Goal: Task Accomplishment & Management: Manage account settings

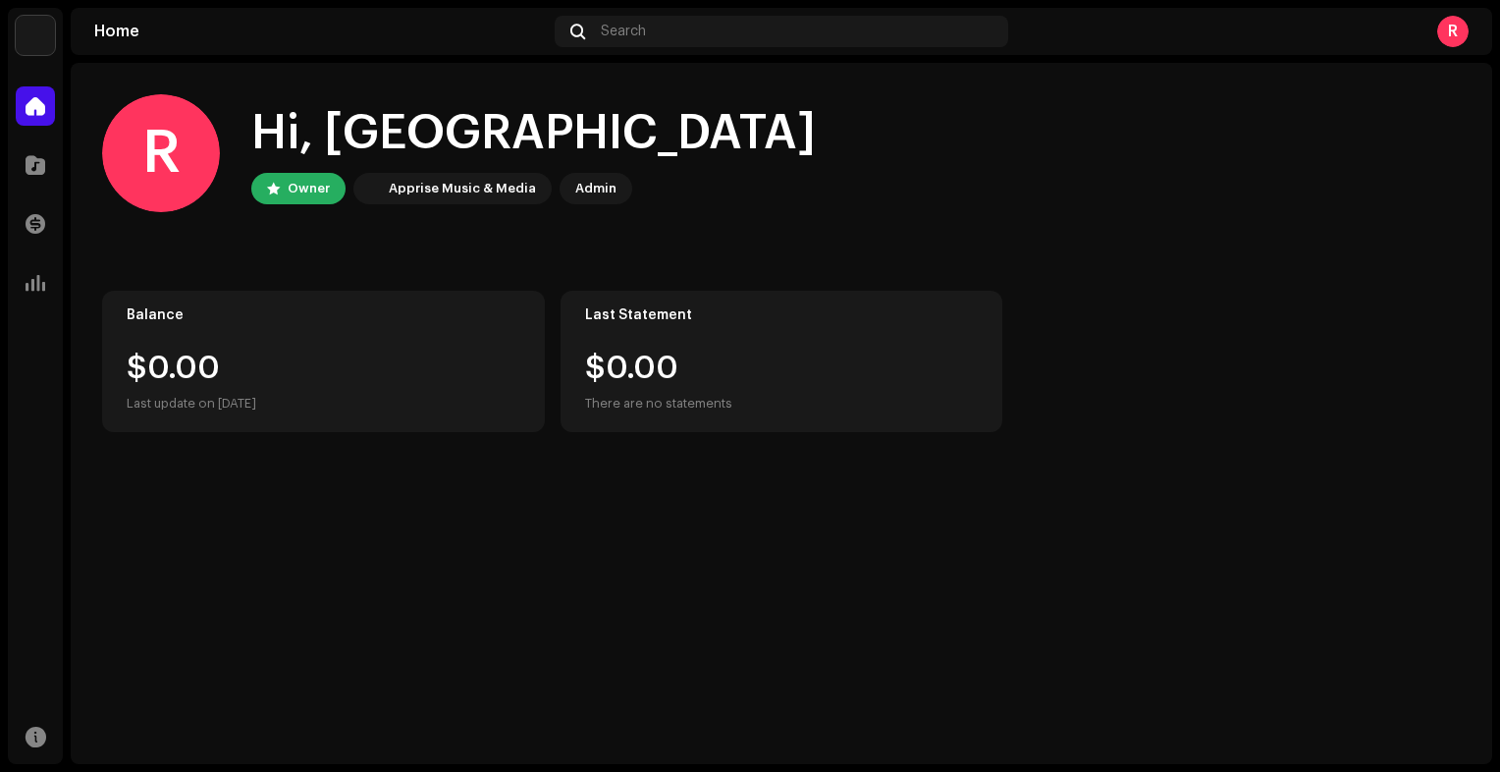
click at [1454, 29] on div "R" at bounding box center [1452, 31] width 31 height 31
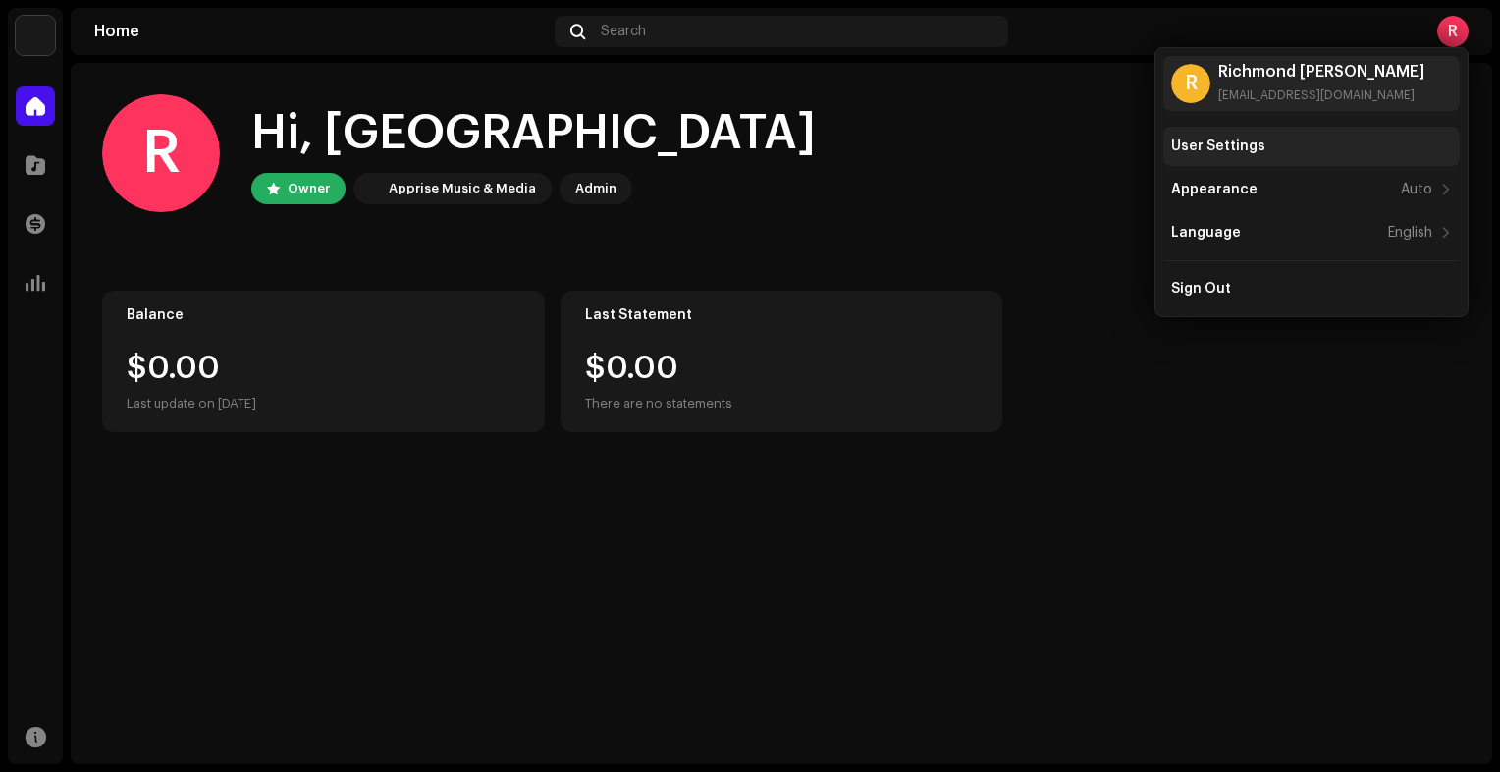
click at [1293, 142] on div "User Settings" at bounding box center [1311, 146] width 281 height 16
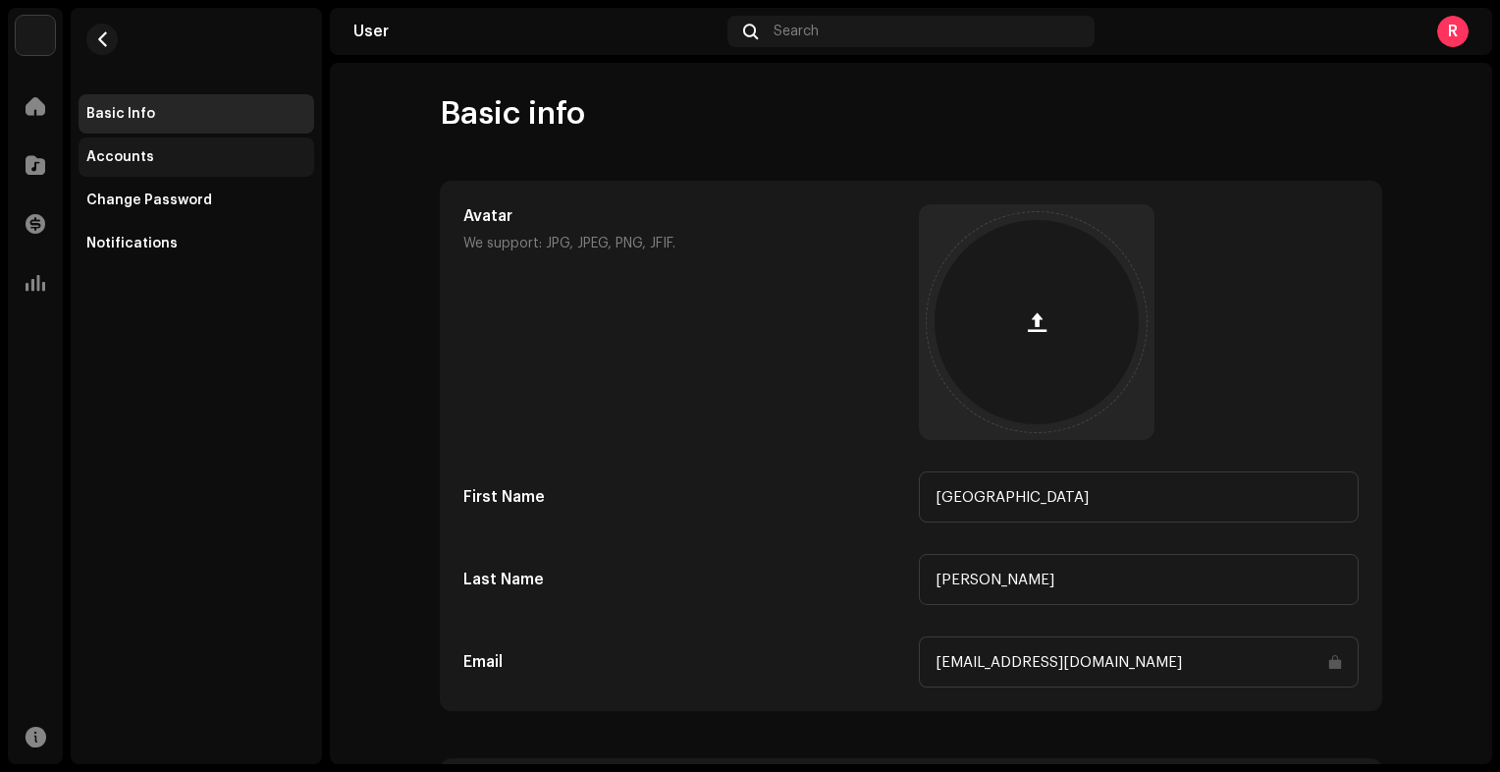
click at [189, 155] on div "Accounts" at bounding box center [196, 157] width 220 height 16
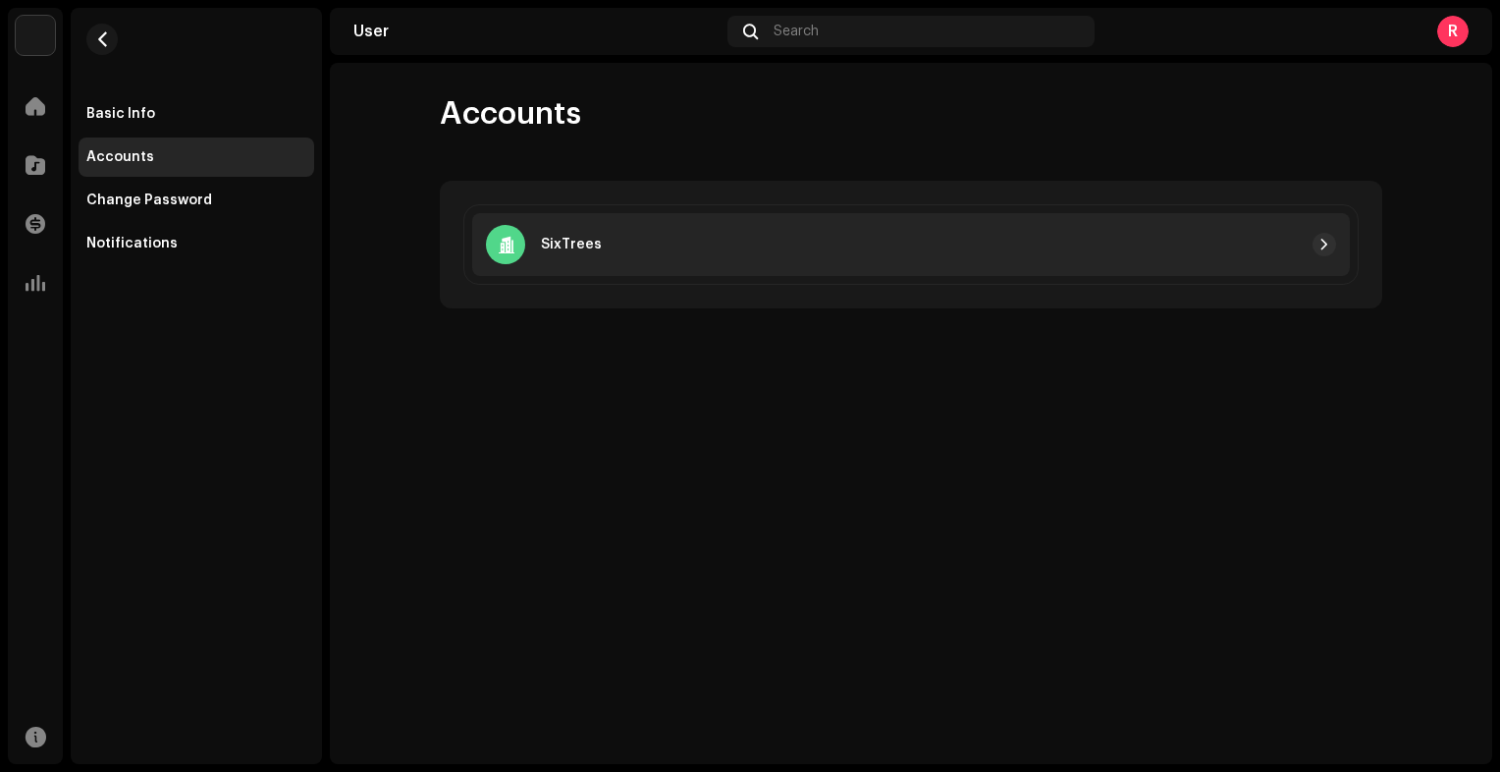
click at [664, 251] on div at bounding box center [969, 245] width 734 height 24
click at [1328, 249] on span "button" at bounding box center [1325, 245] width 12 height 16
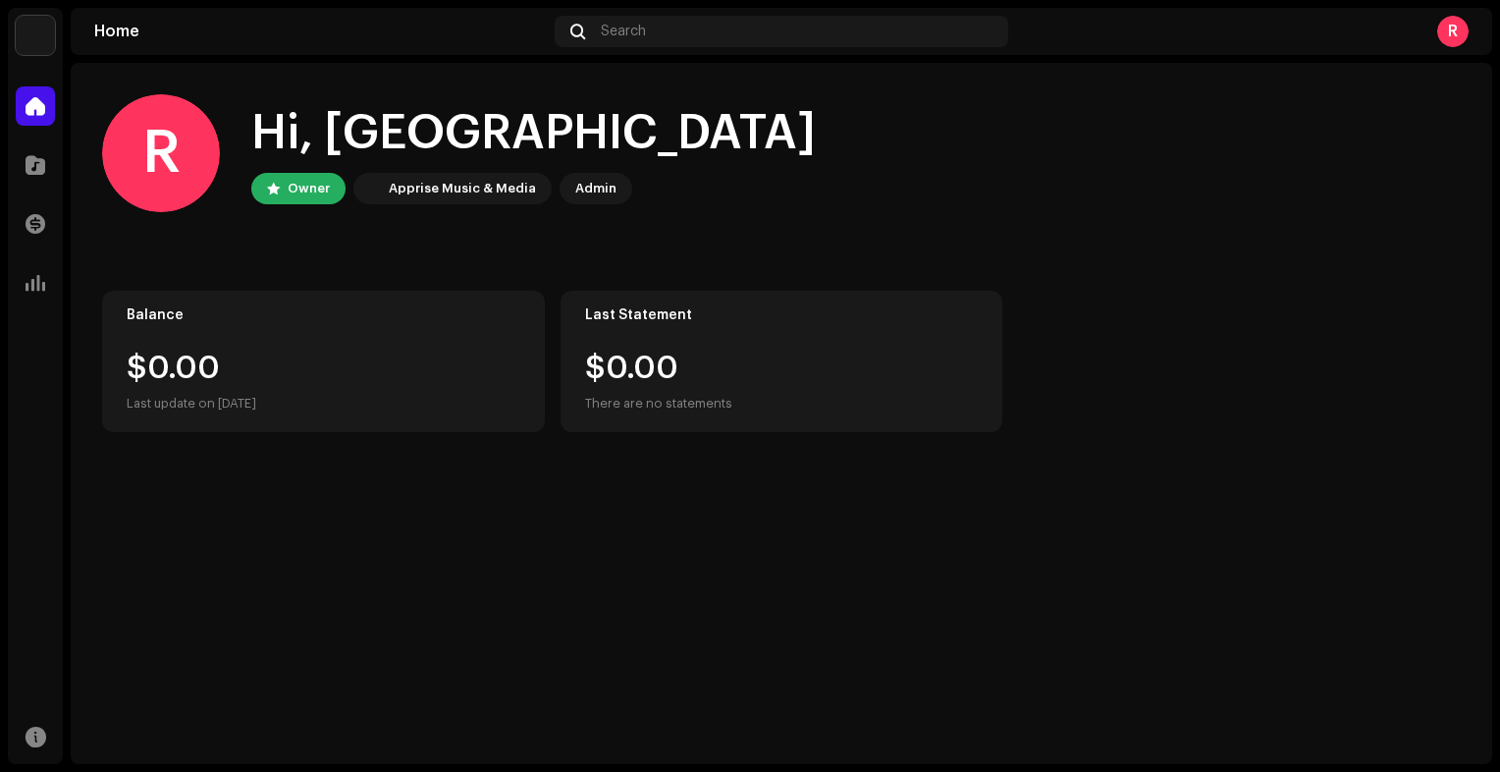
click at [1453, 33] on div "R" at bounding box center [1452, 31] width 31 height 31
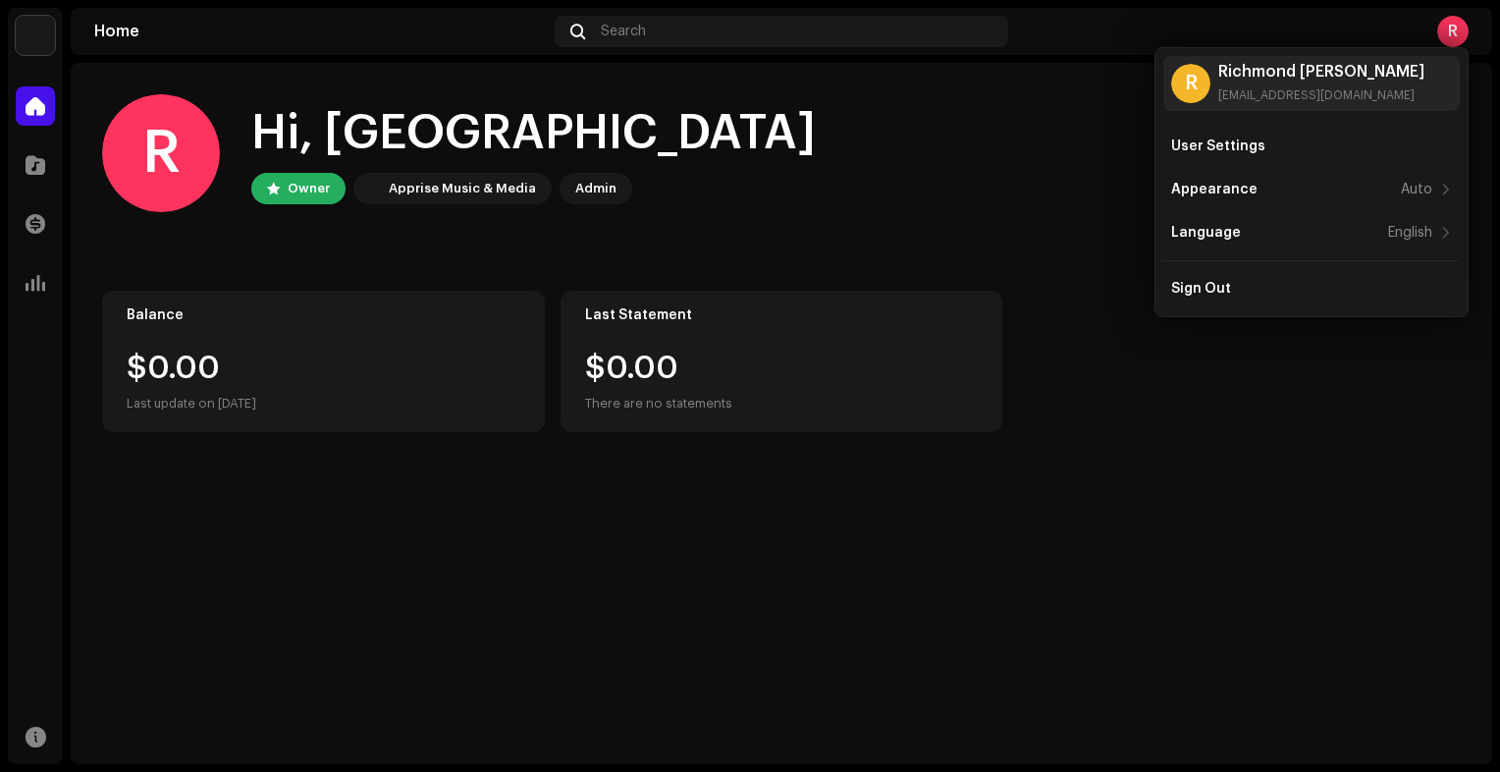
click at [1453, 33] on div "R" at bounding box center [1452, 31] width 31 height 31
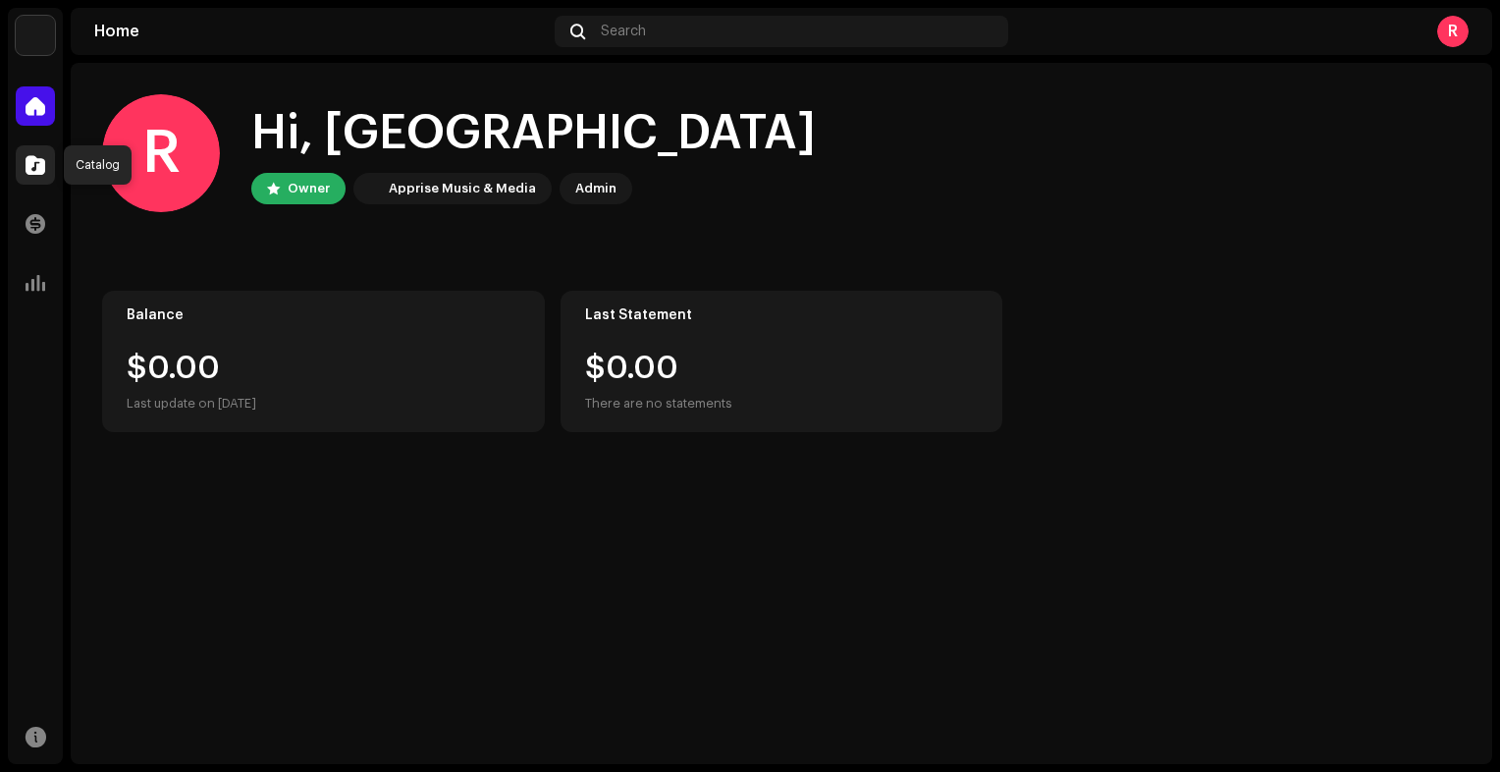
click at [41, 173] on span at bounding box center [36, 165] width 20 height 16
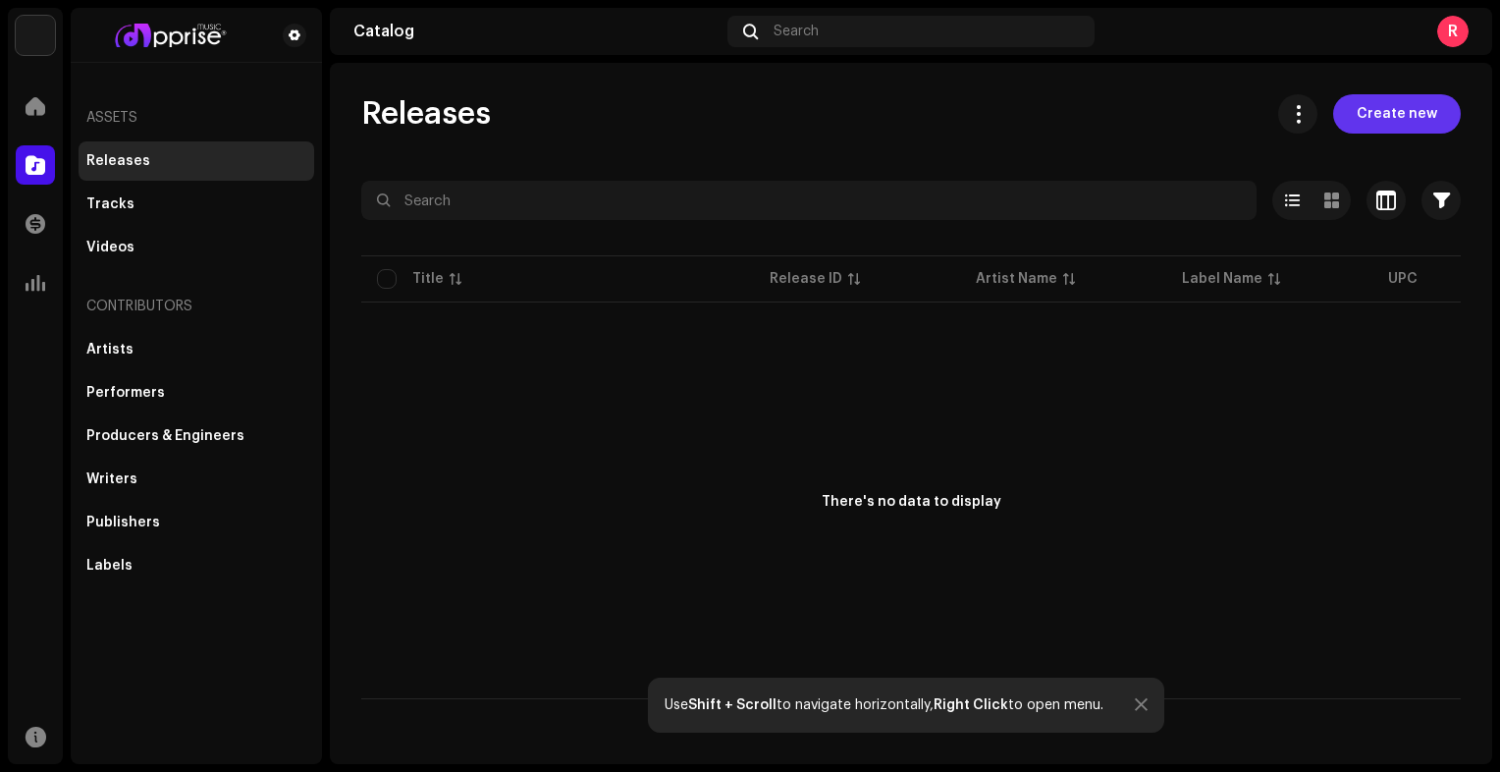
click at [1380, 112] on span "Create new" at bounding box center [1397, 113] width 81 height 39
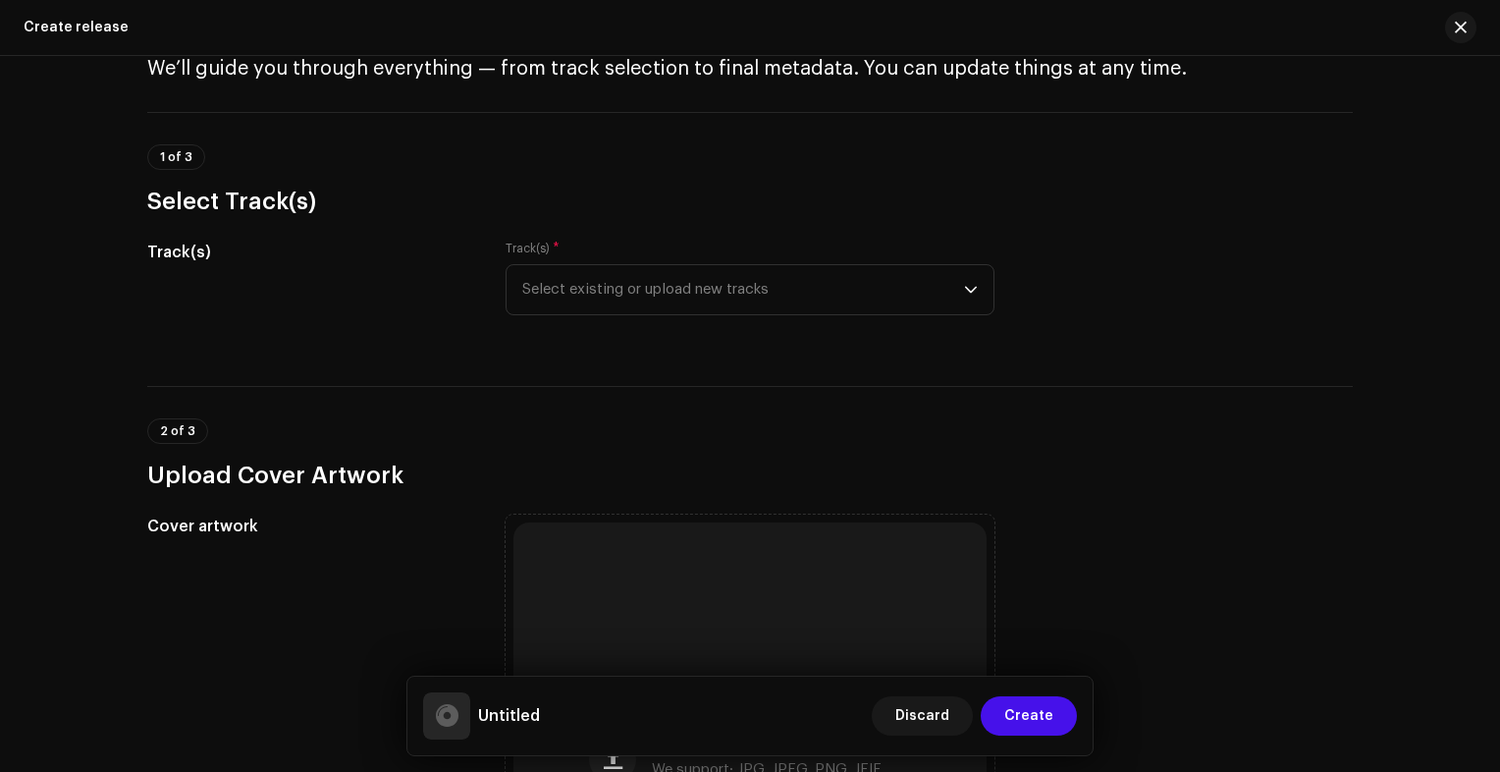
scroll to position [98, 0]
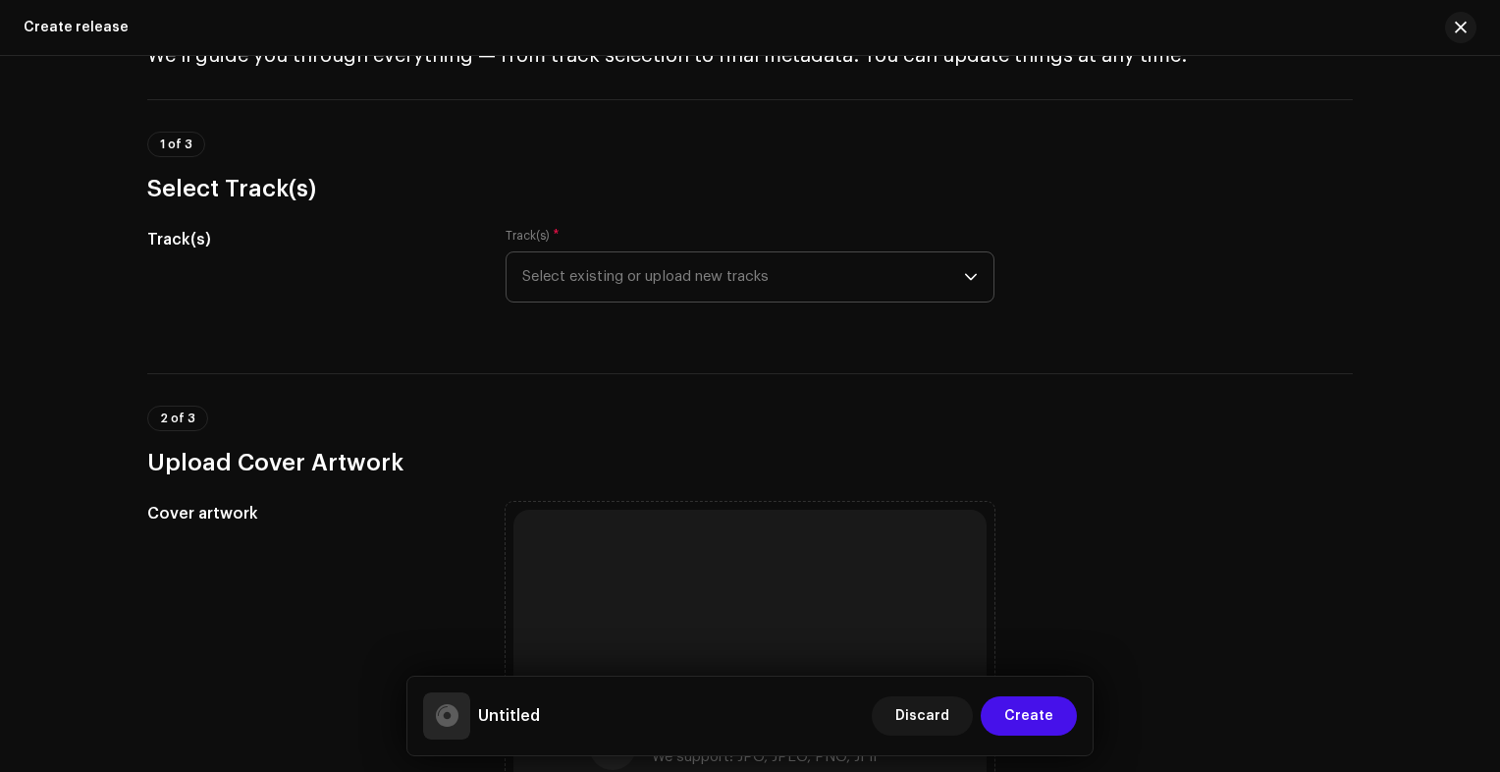
click at [970, 278] on icon "dropdown trigger" at bounding box center [971, 277] width 14 height 14
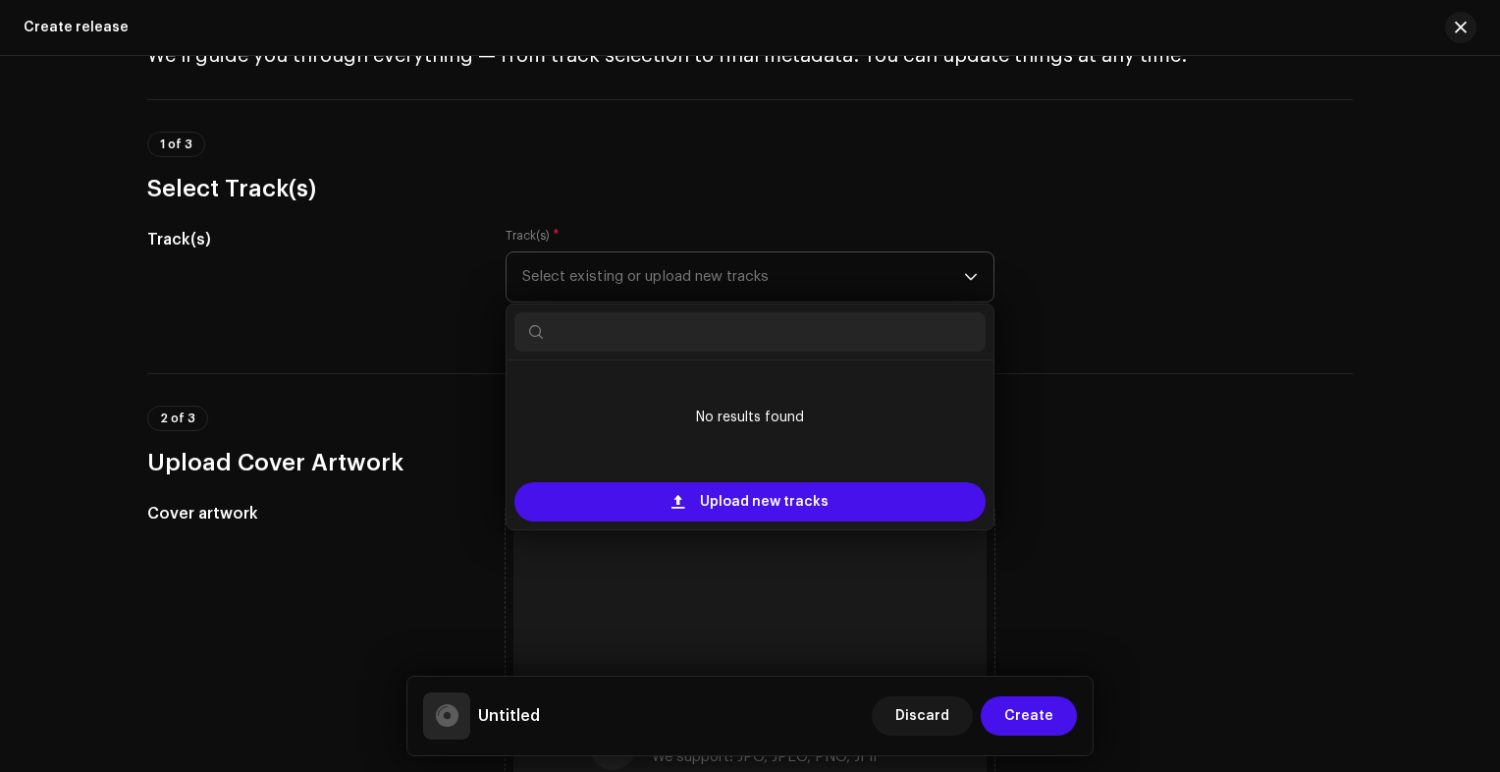
click at [970, 278] on icon "dropdown trigger" at bounding box center [971, 277] width 14 height 14
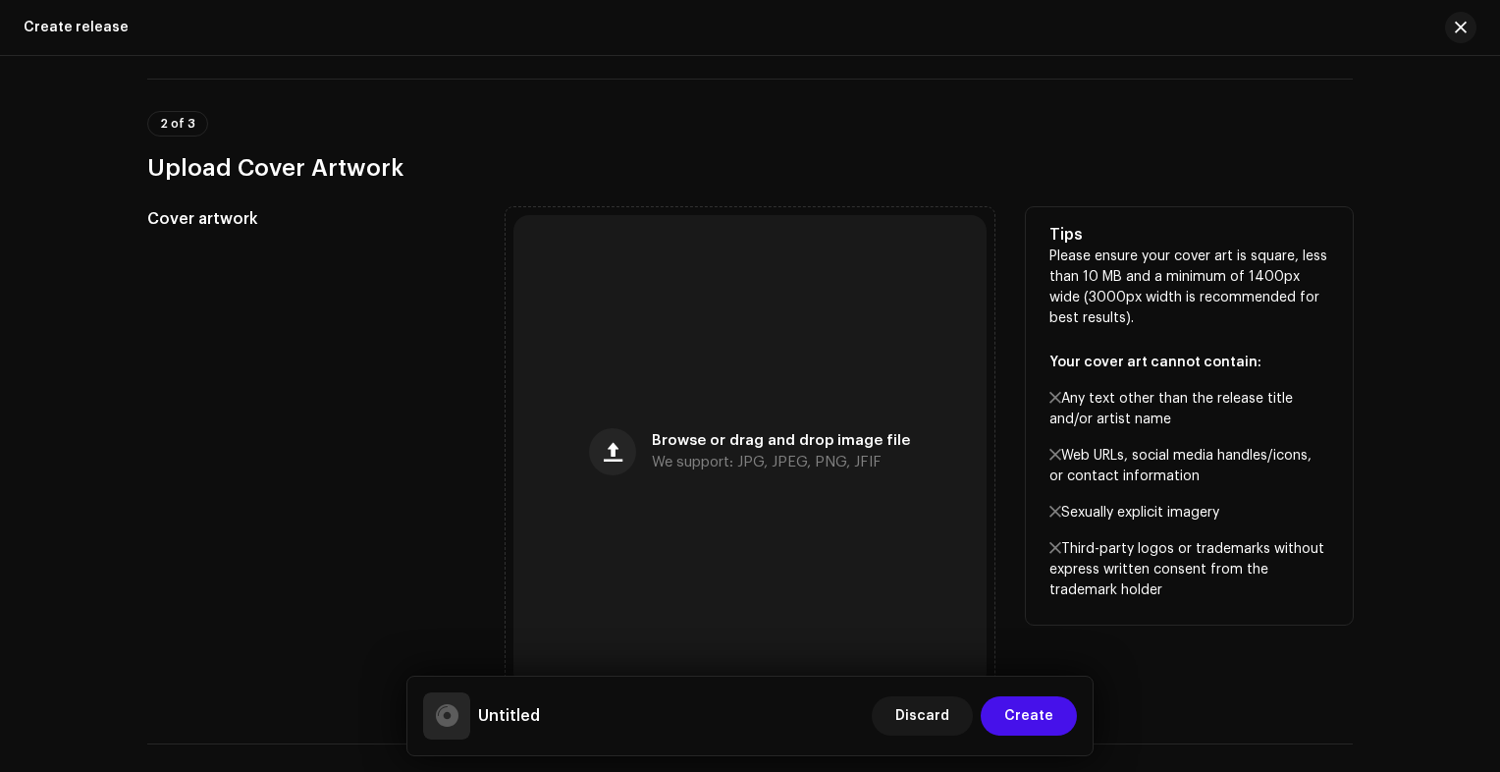
scroll to position [0, 0]
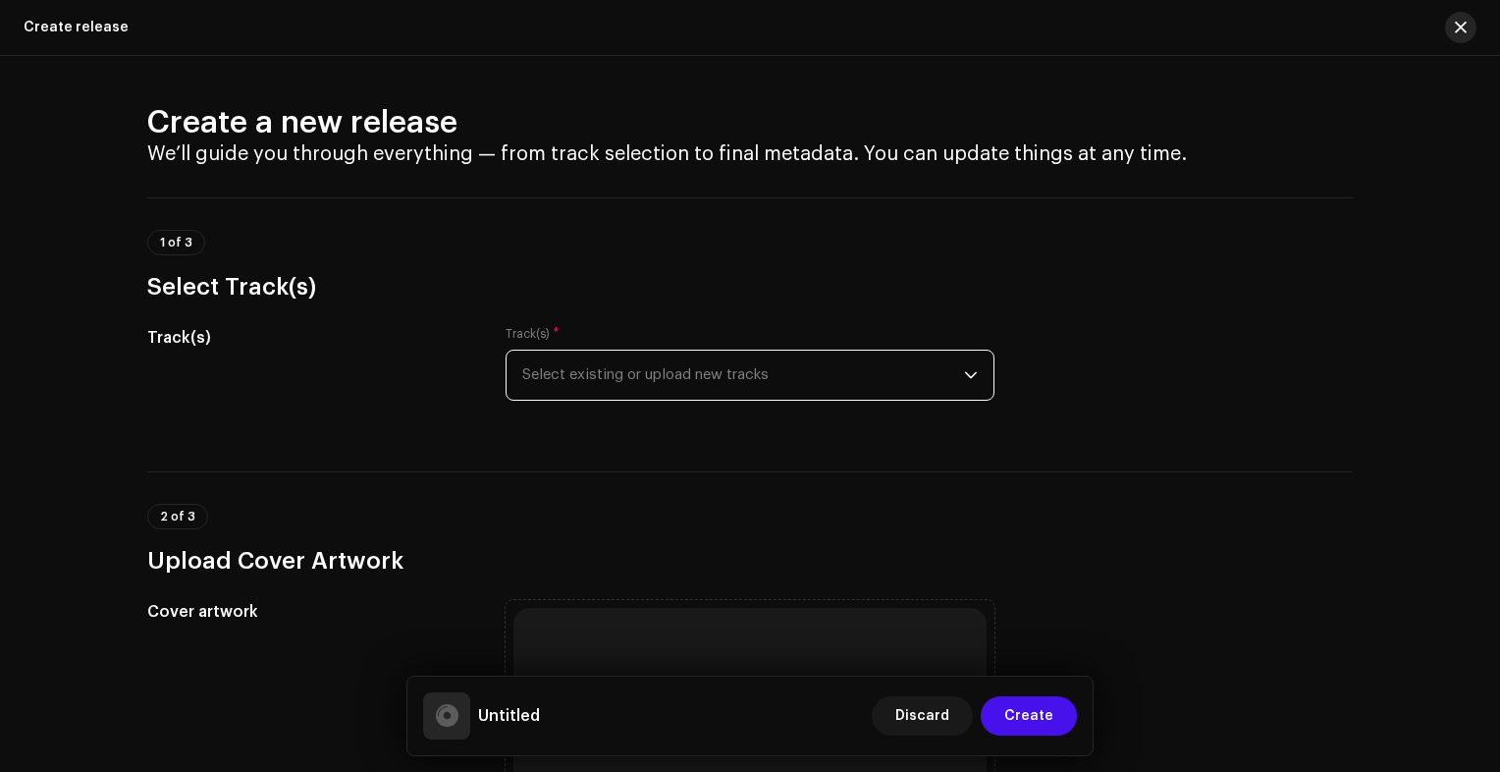
click at [1453, 27] on button "button" at bounding box center [1460, 27] width 31 height 31
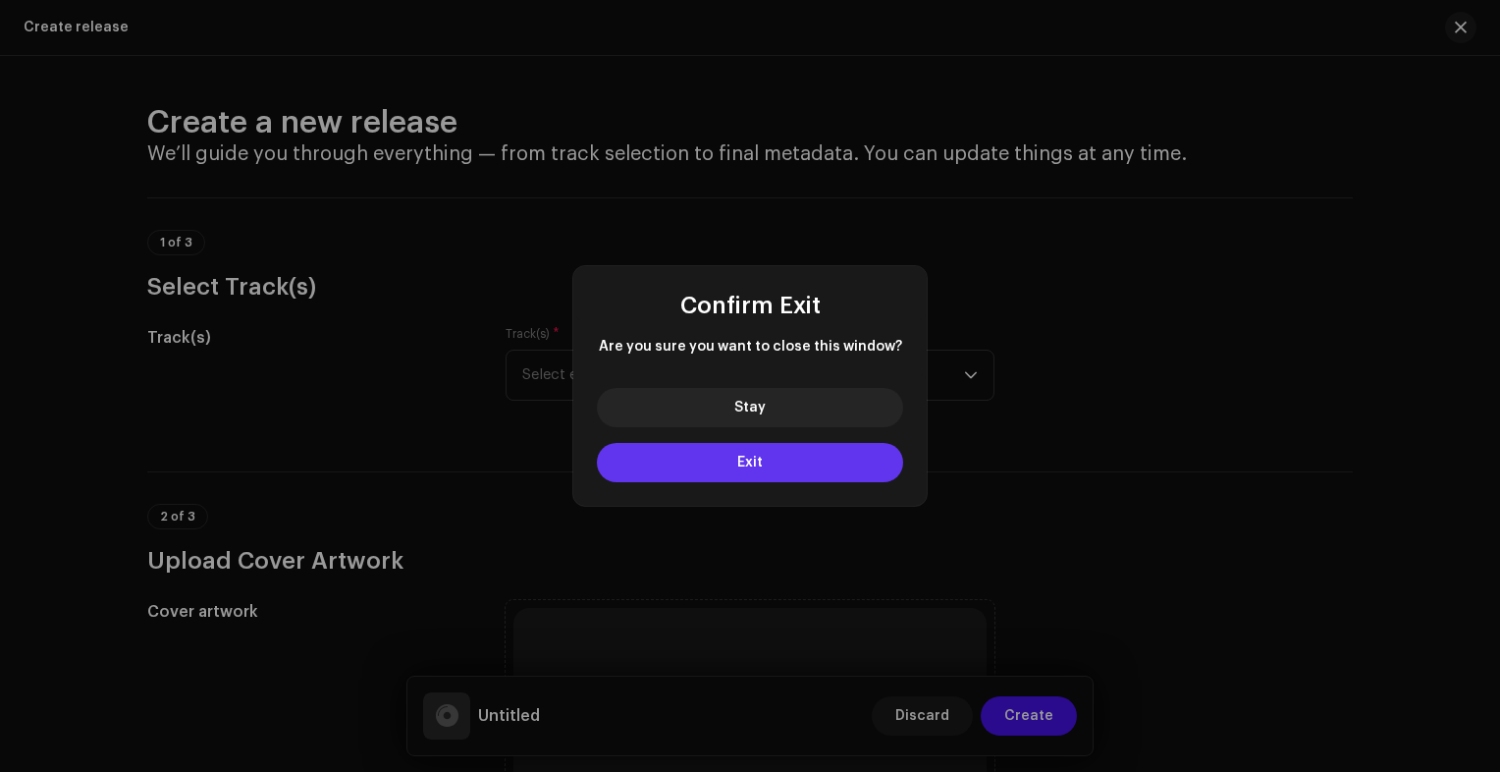
click at [772, 469] on button "Exit" at bounding box center [750, 462] width 306 height 39
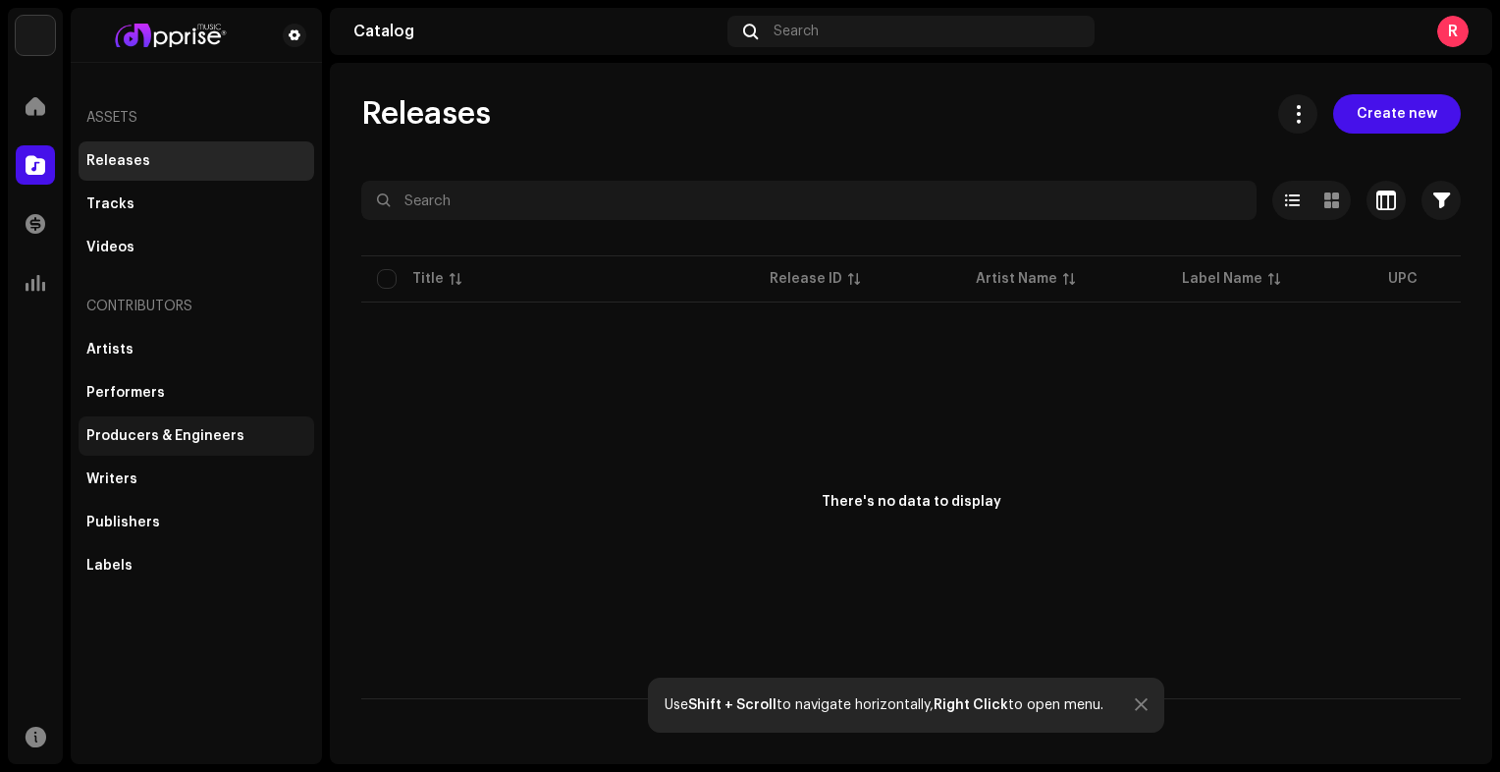
click at [149, 434] on div "Producers & Engineers" at bounding box center [165, 436] width 158 height 16
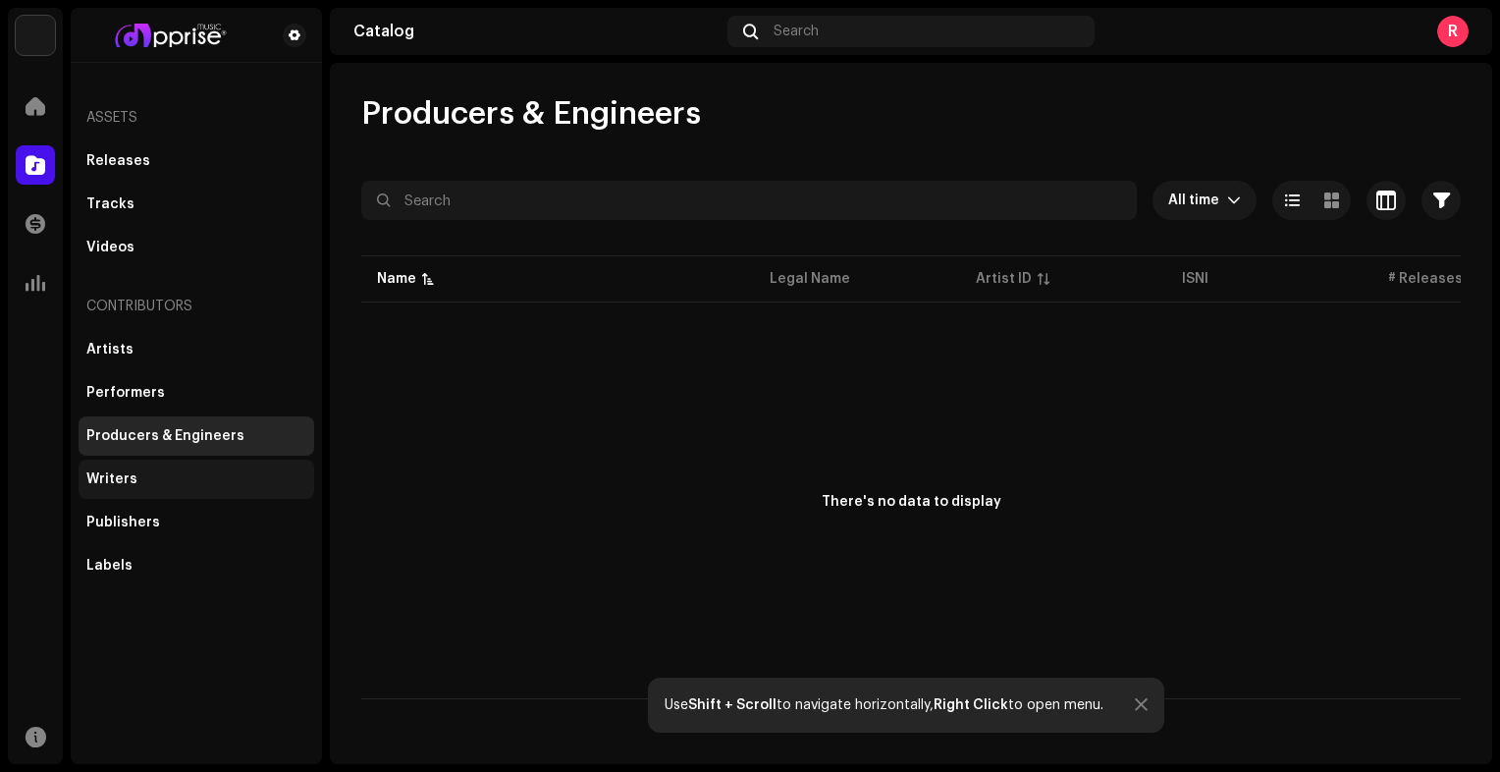
click at [122, 481] on div "Writers" at bounding box center [111, 479] width 51 height 16
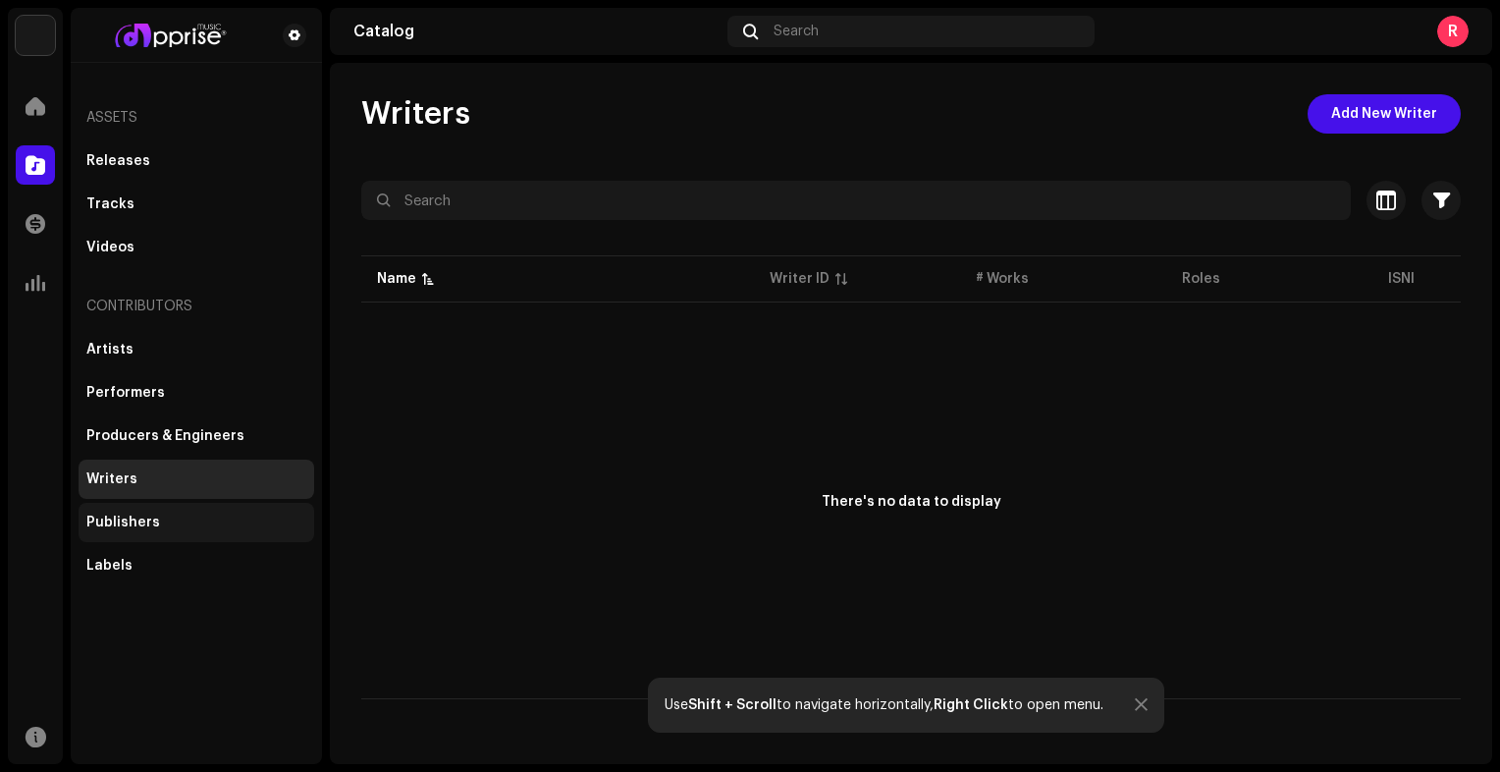
click at [129, 520] on div "Publishers" at bounding box center [123, 523] width 74 height 16
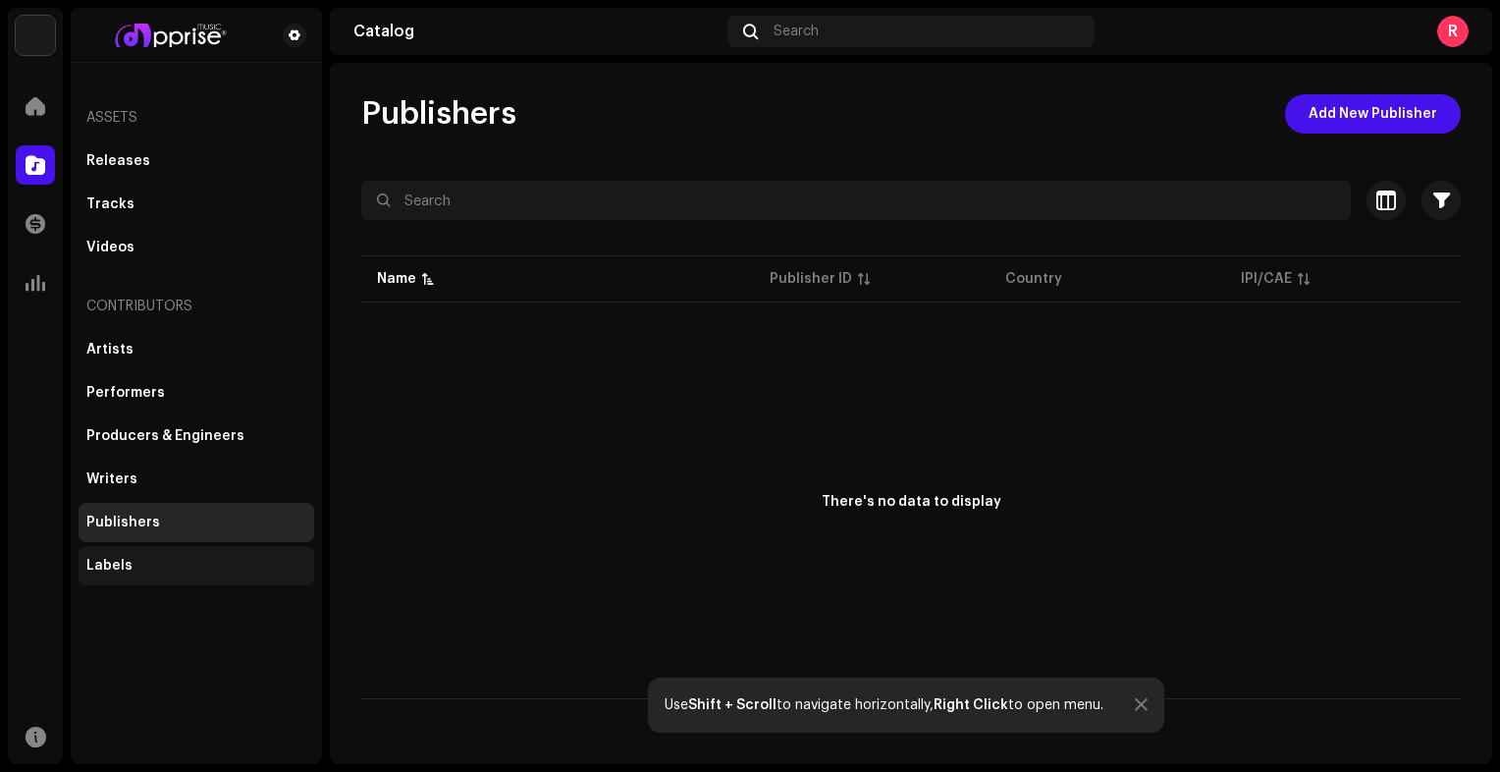
click at [119, 564] on div "Labels" at bounding box center [109, 566] width 46 height 16
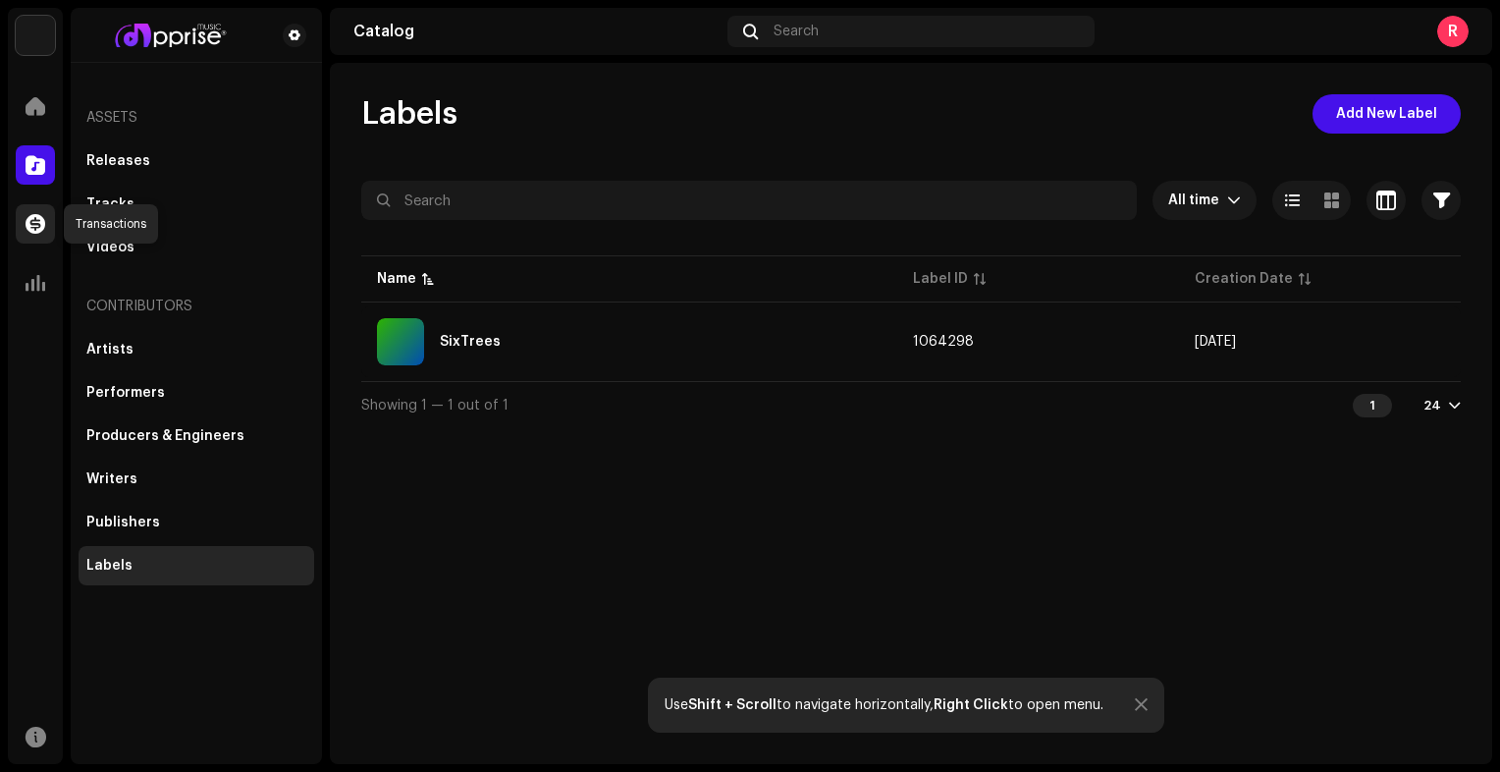
click at [40, 221] on span at bounding box center [36, 224] width 20 height 16
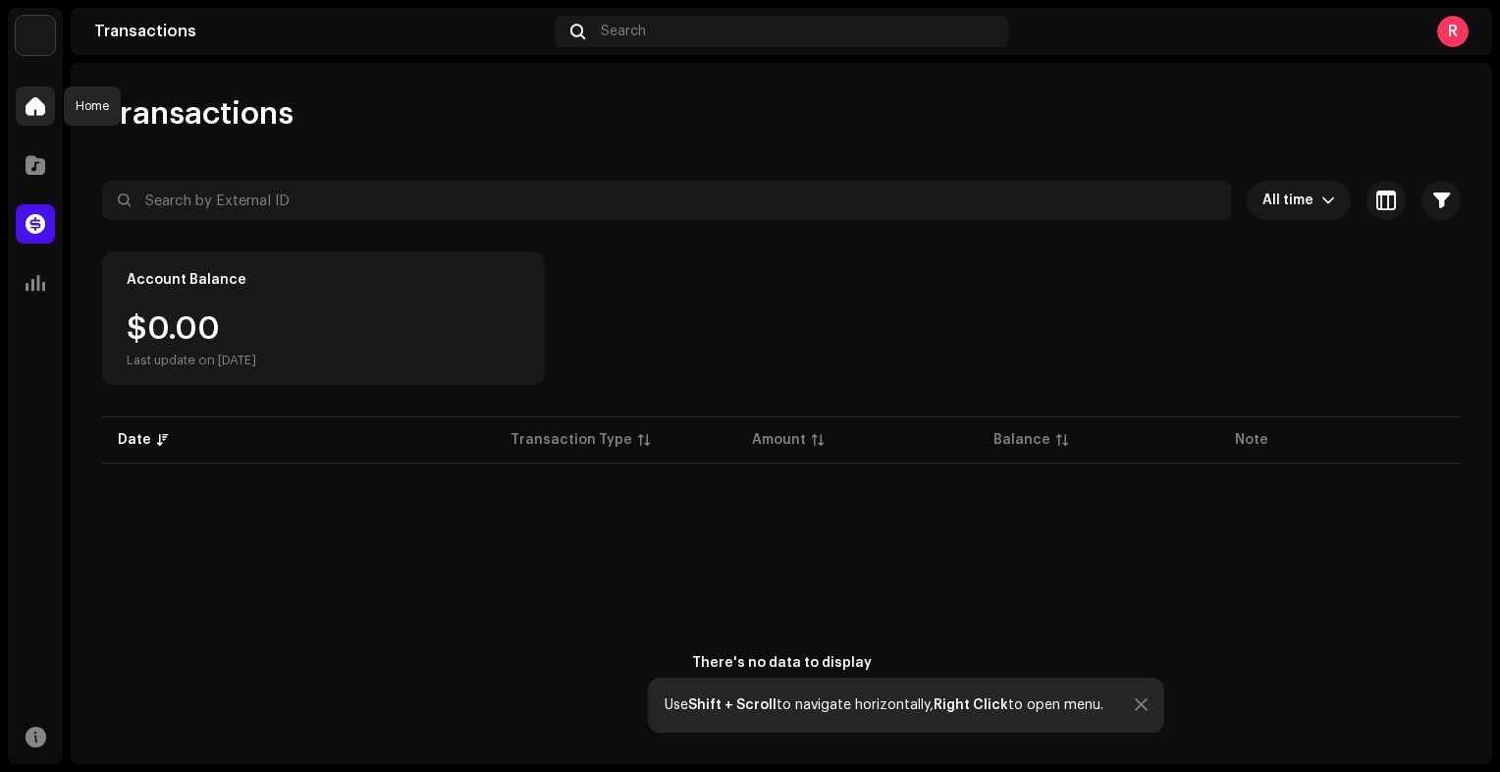
click at [28, 108] on span at bounding box center [36, 106] width 20 height 16
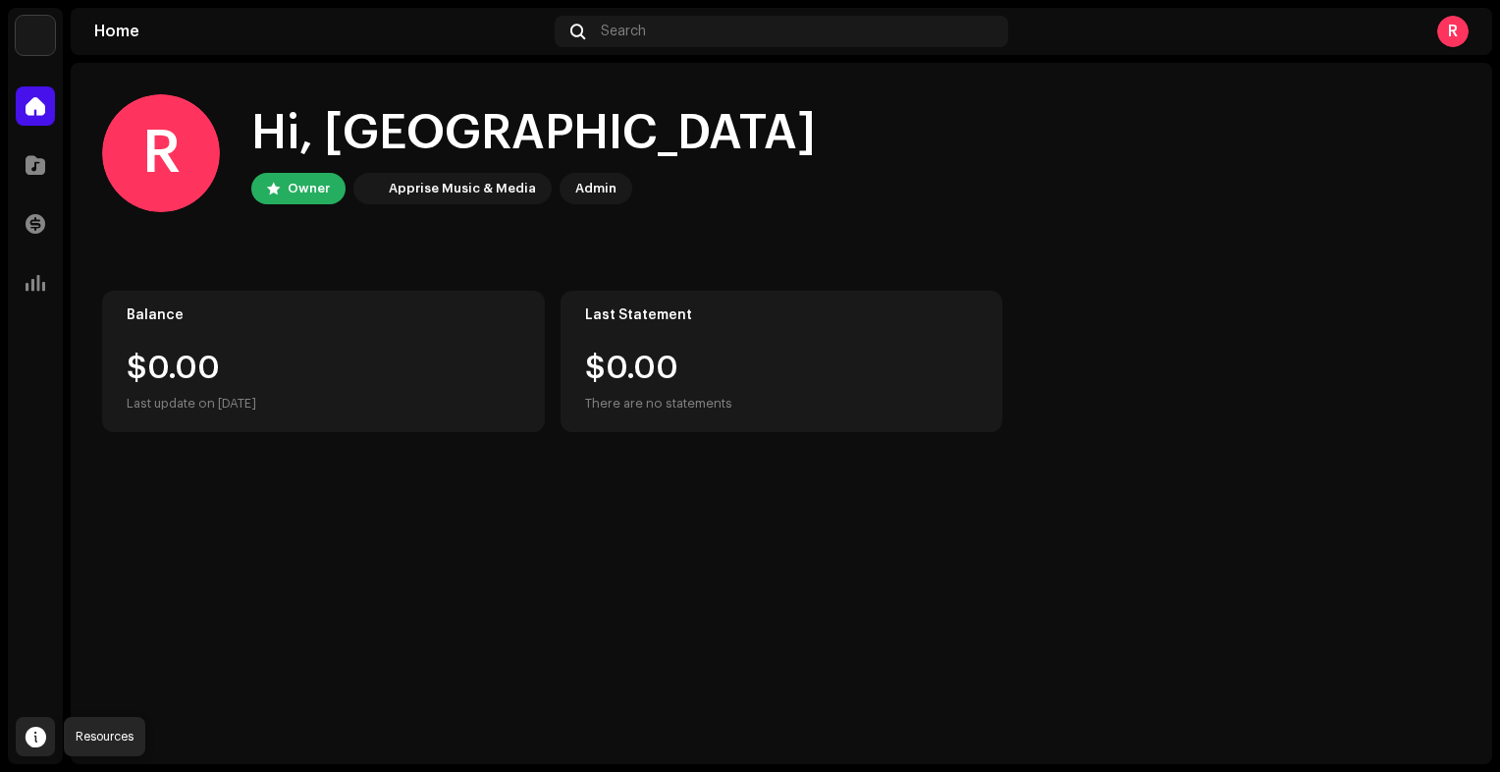
click at [46, 738] on div at bounding box center [35, 736] width 39 height 39
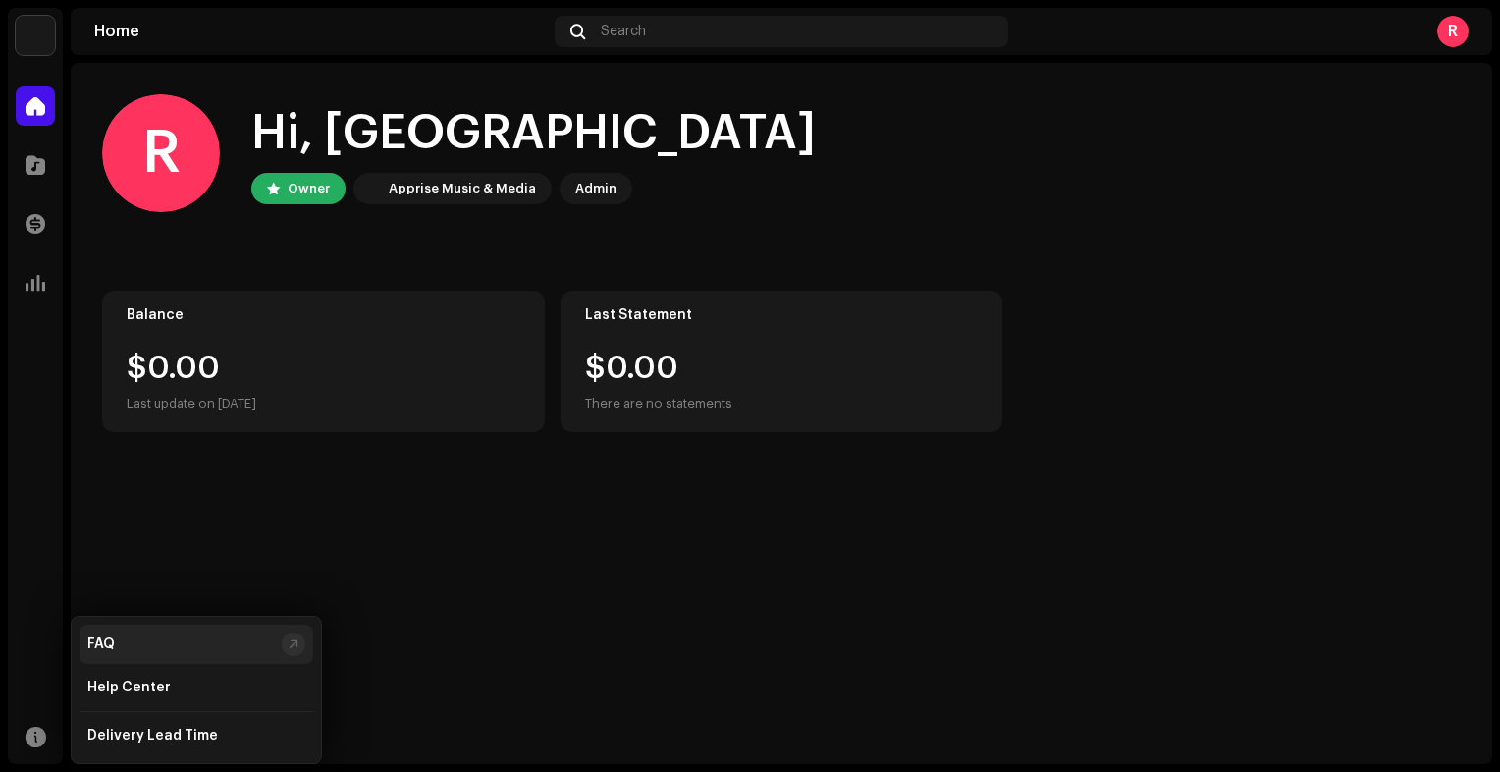
click at [302, 642] on div at bounding box center [294, 644] width 24 height 24
click at [432, 593] on div "R Hi, Richmond Owner Apprise Music & Media Admin Balance $0.00 Last update on […" at bounding box center [782, 413] width 1422 height 701
click at [51, 160] on div at bounding box center [35, 164] width 39 height 39
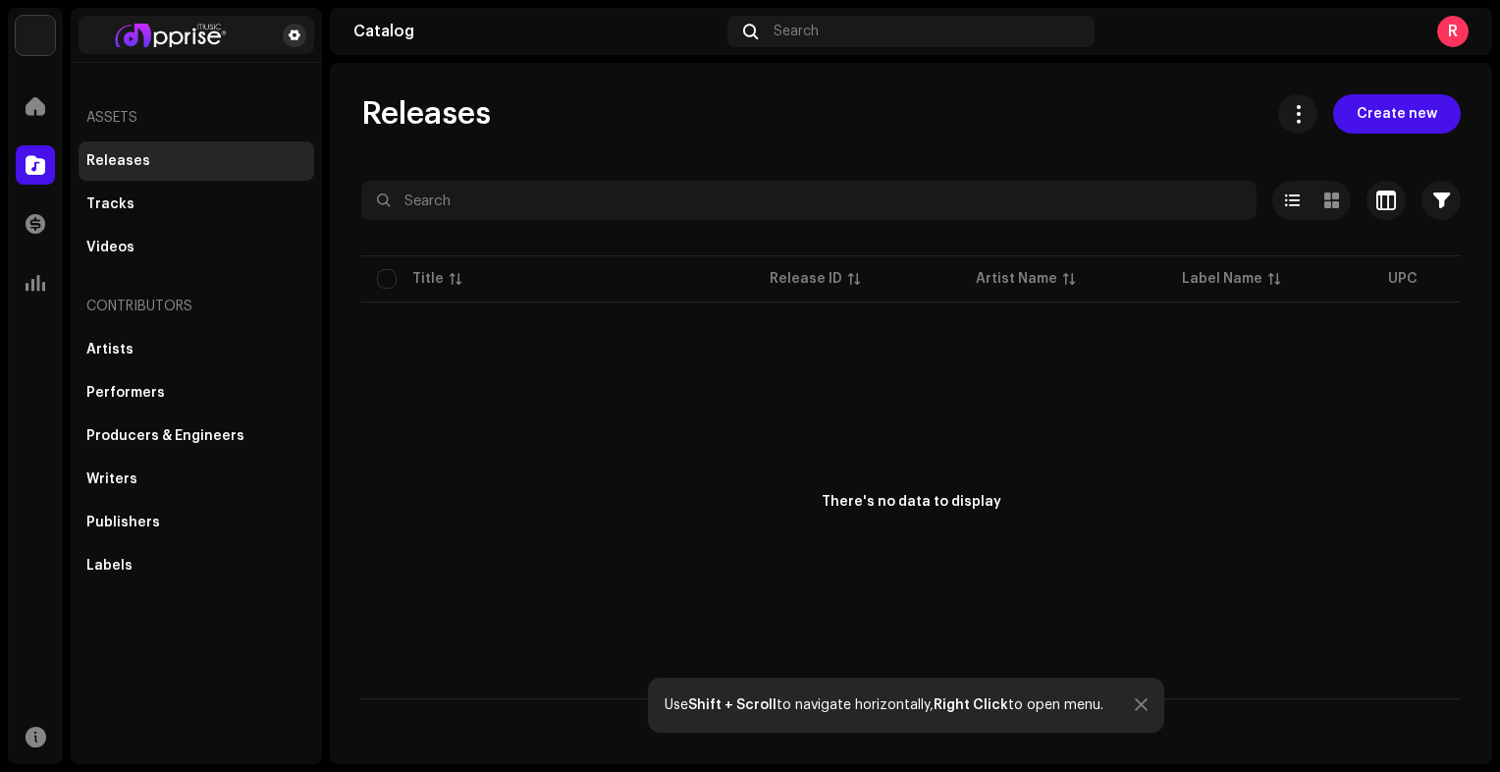
click at [293, 31] on span at bounding box center [295, 35] width 12 height 16
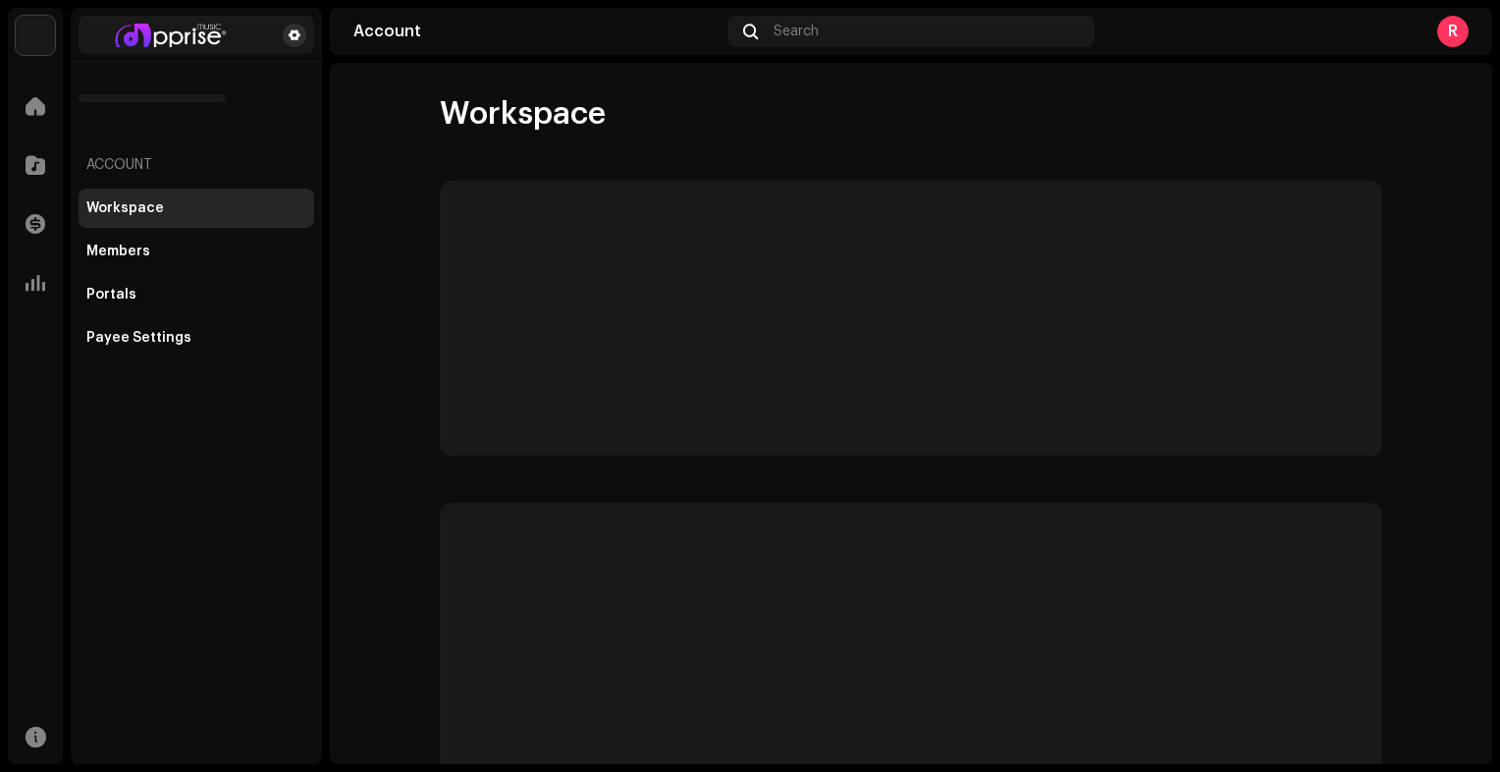
click at [297, 33] on span at bounding box center [295, 35] width 12 height 16
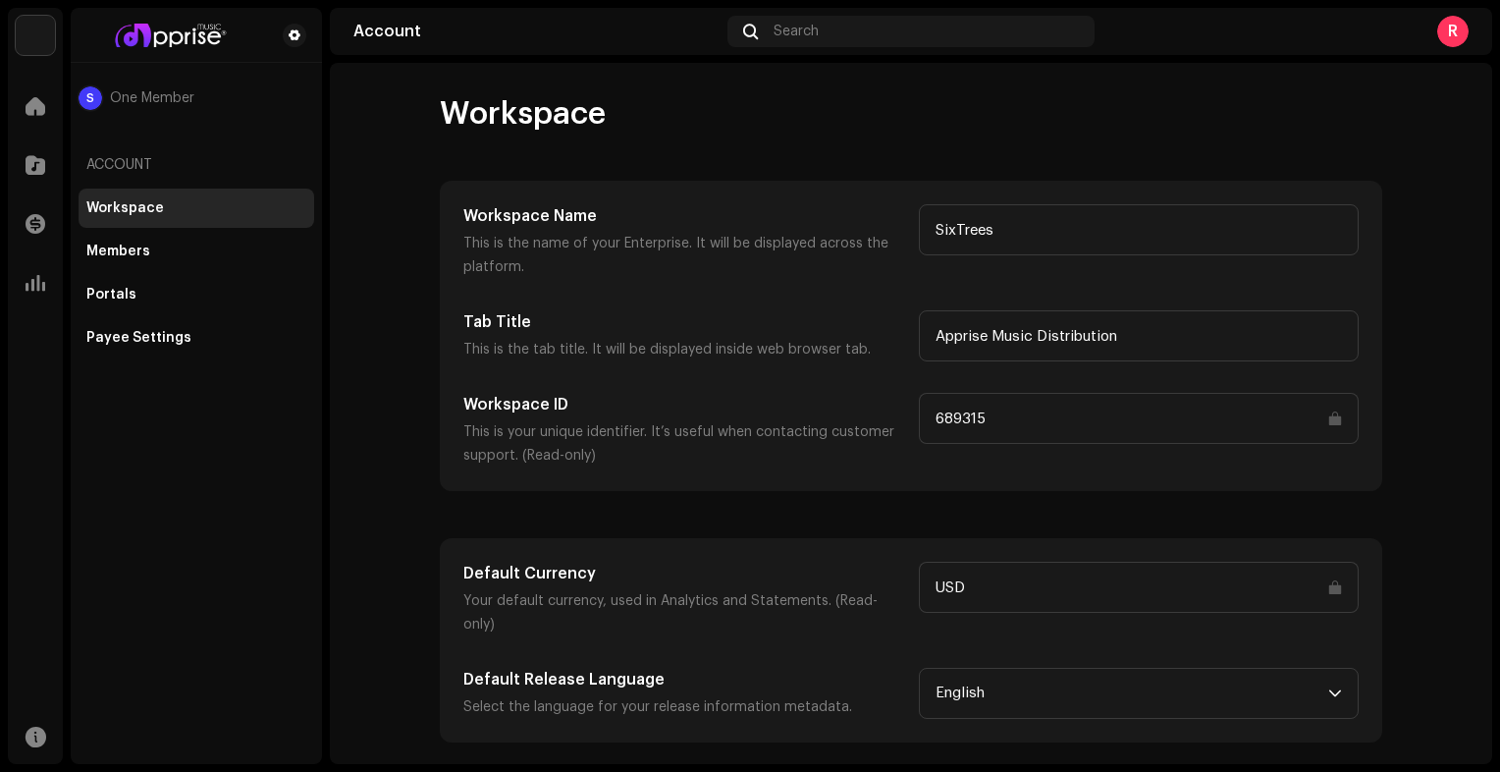
click at [1138, 591] on input "USD" at bounding box center [1139, 587] width 440 height 51
click at [146, 245] on div "Members" at bounding box center [118, 252] width 64 height 16
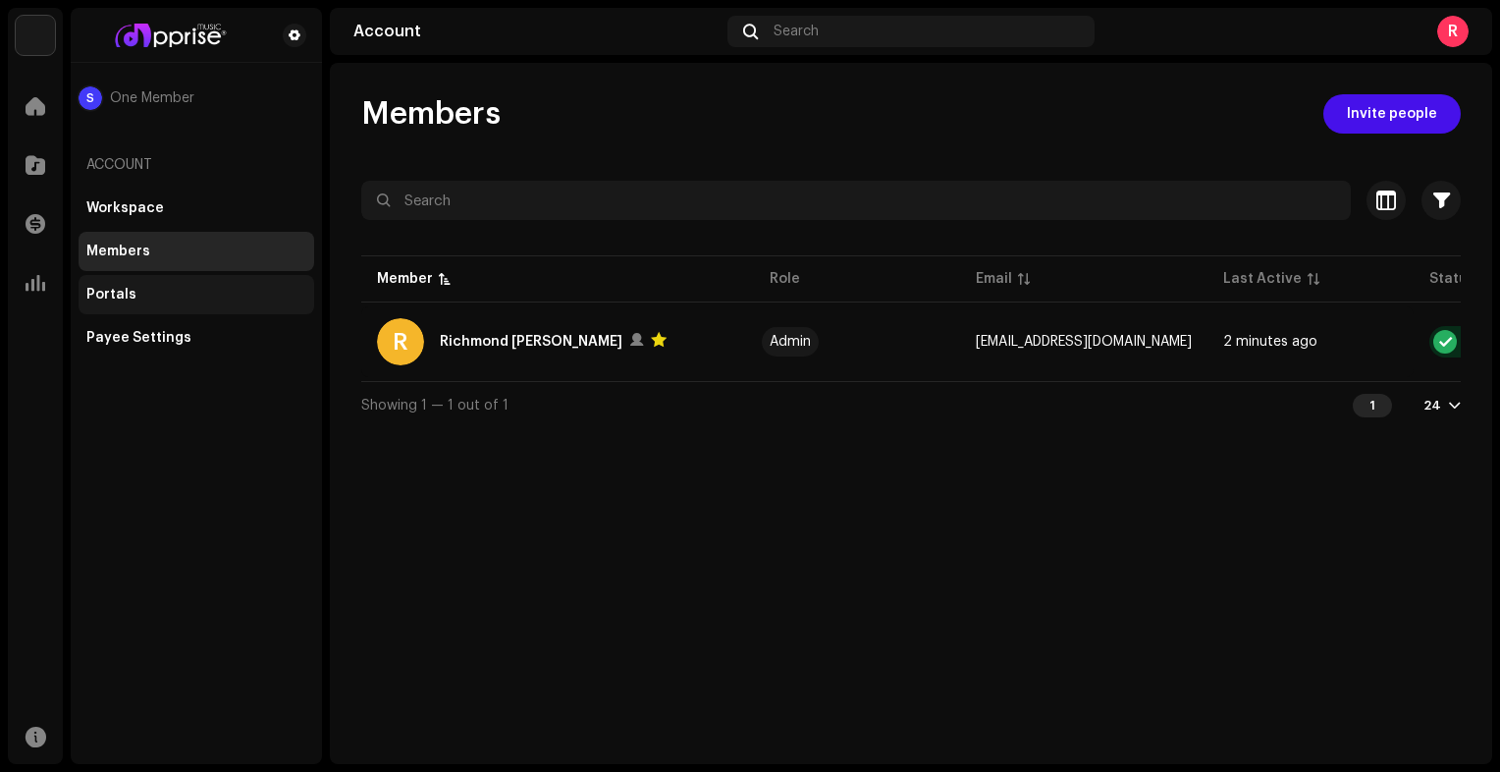
click at [147, 297] on div "Portals" at bounding box center [196, 295] width 220 height 16
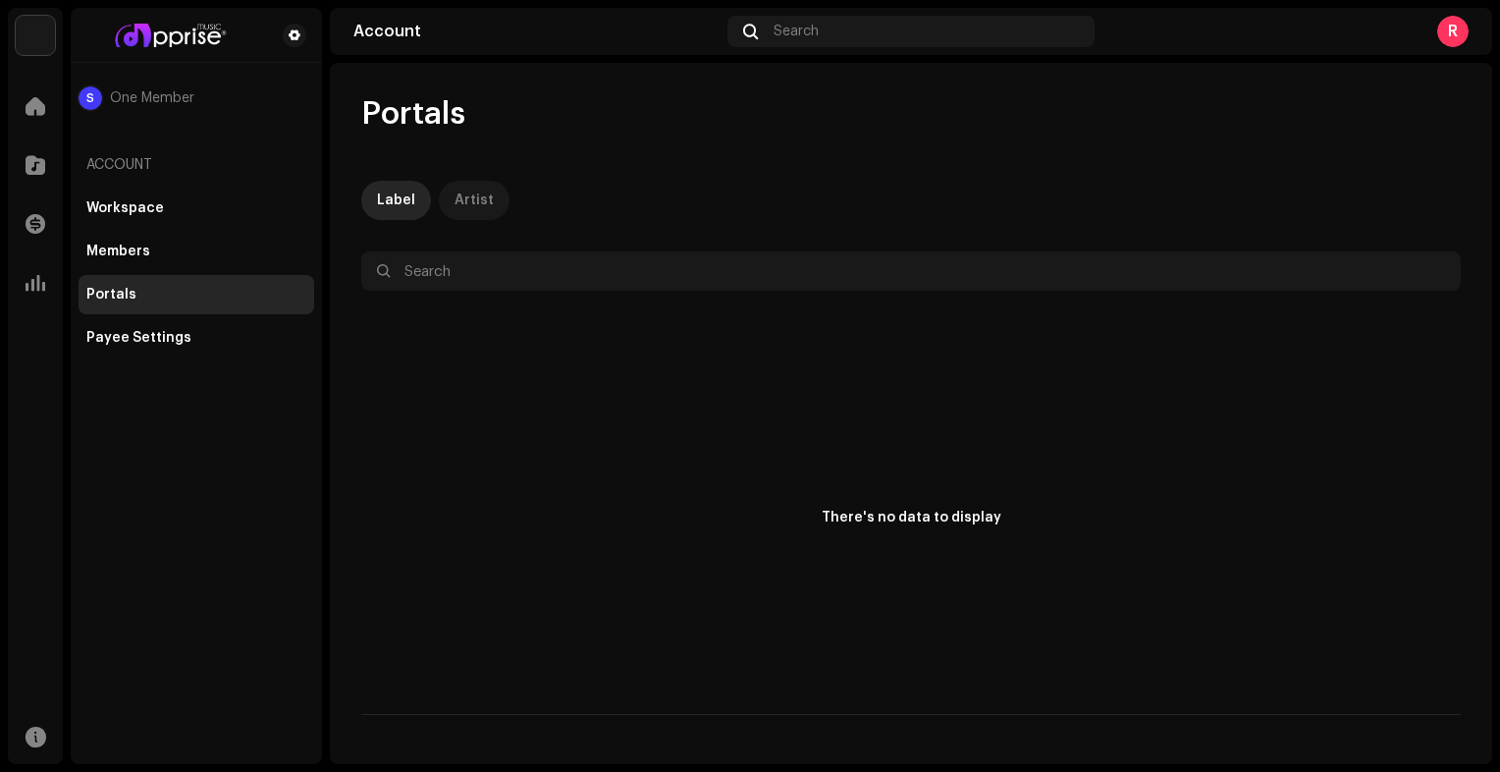
click at [460, 190] on div "Artist" at bounding box center [474, 200] width 39 height 39
click at [132, 325] on div "Payee Settings" at bounding box center [197, 337] width 236 height 39
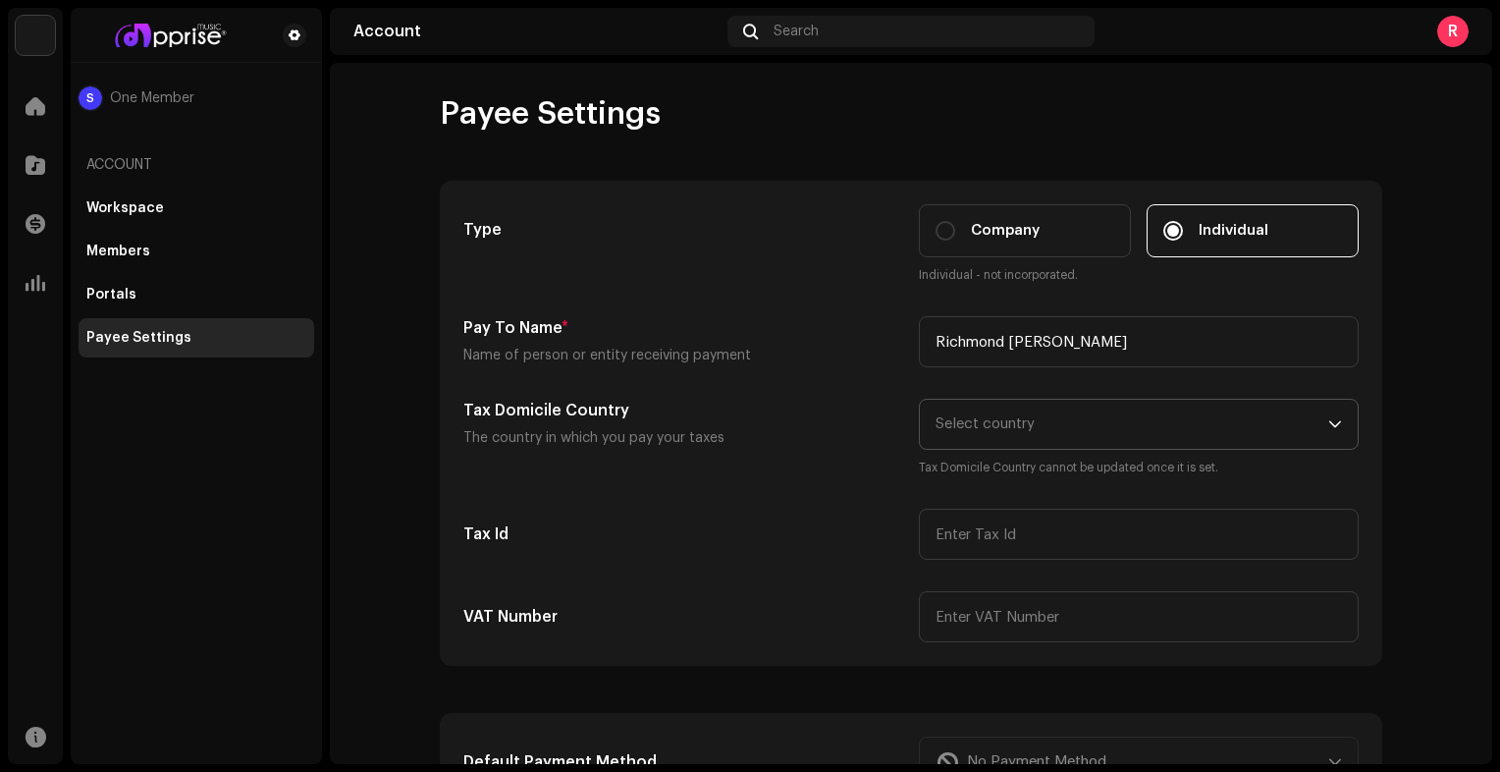
click at [1004, 414] on span "Select country" at bounding box center [1132, 424] width 393 height 49
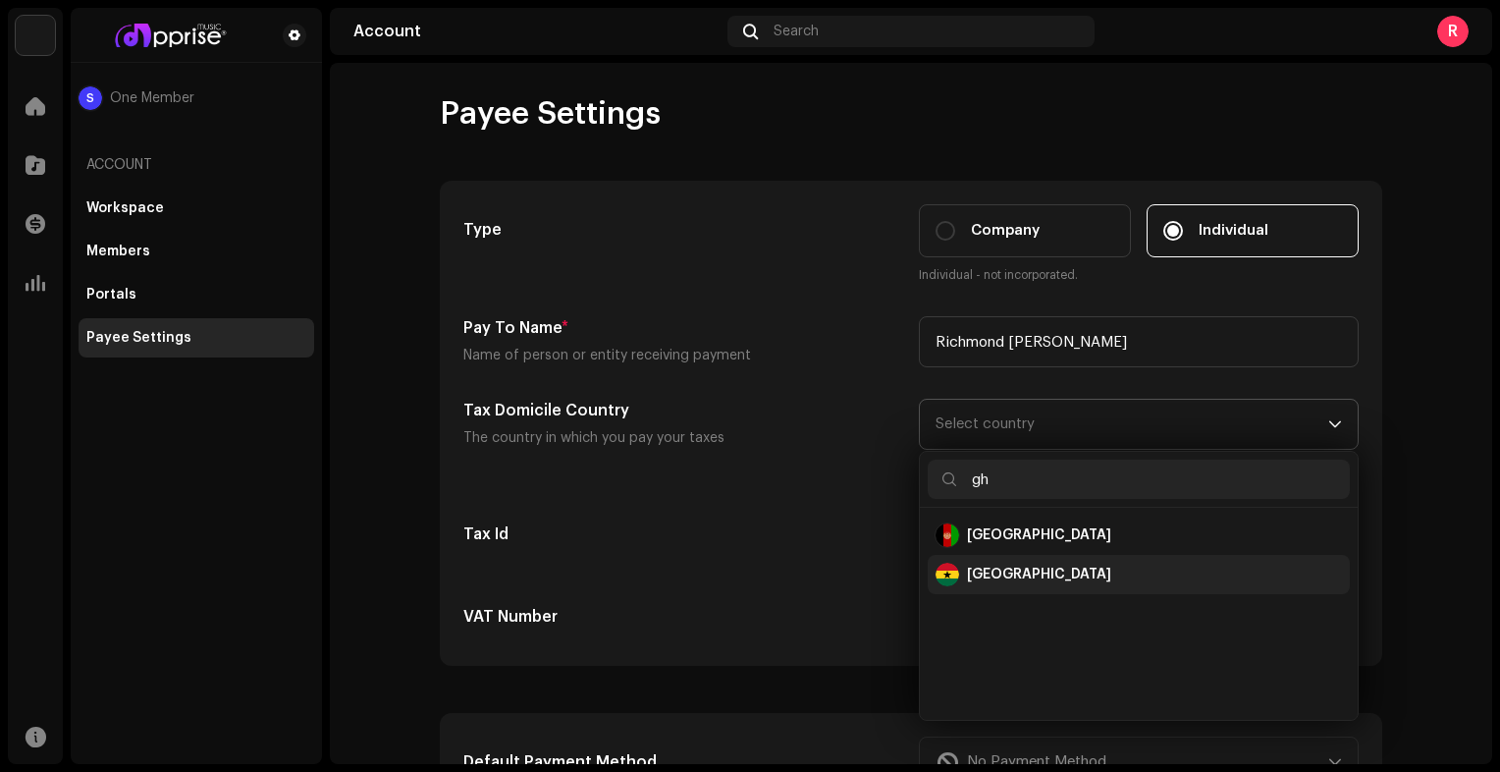
type input "gh"
click at [1010, 564] on div "[GEOGRAPHIC_DATA]" at bounding box center [1139, 575] width 407 height 24
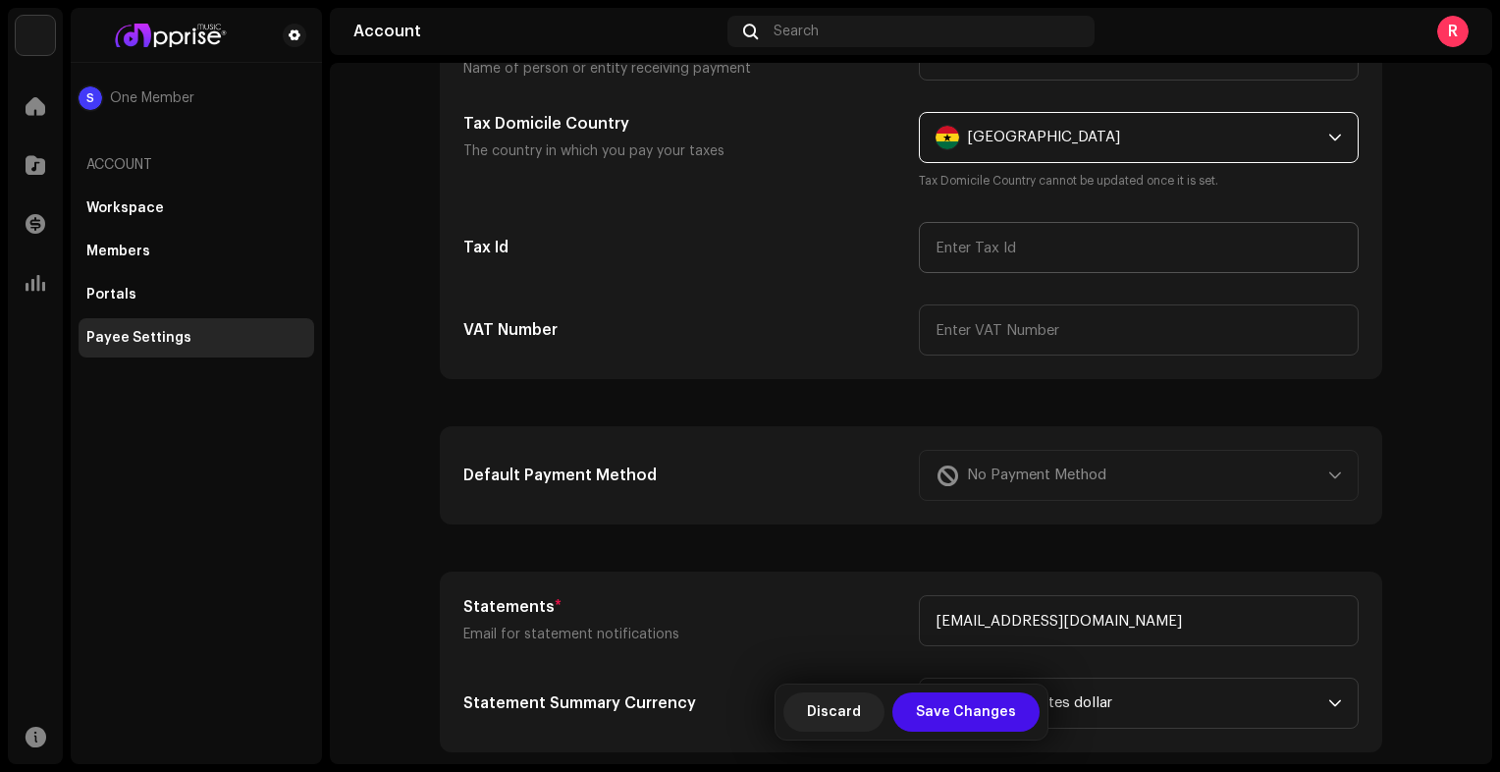
scroll to position [295, 0]
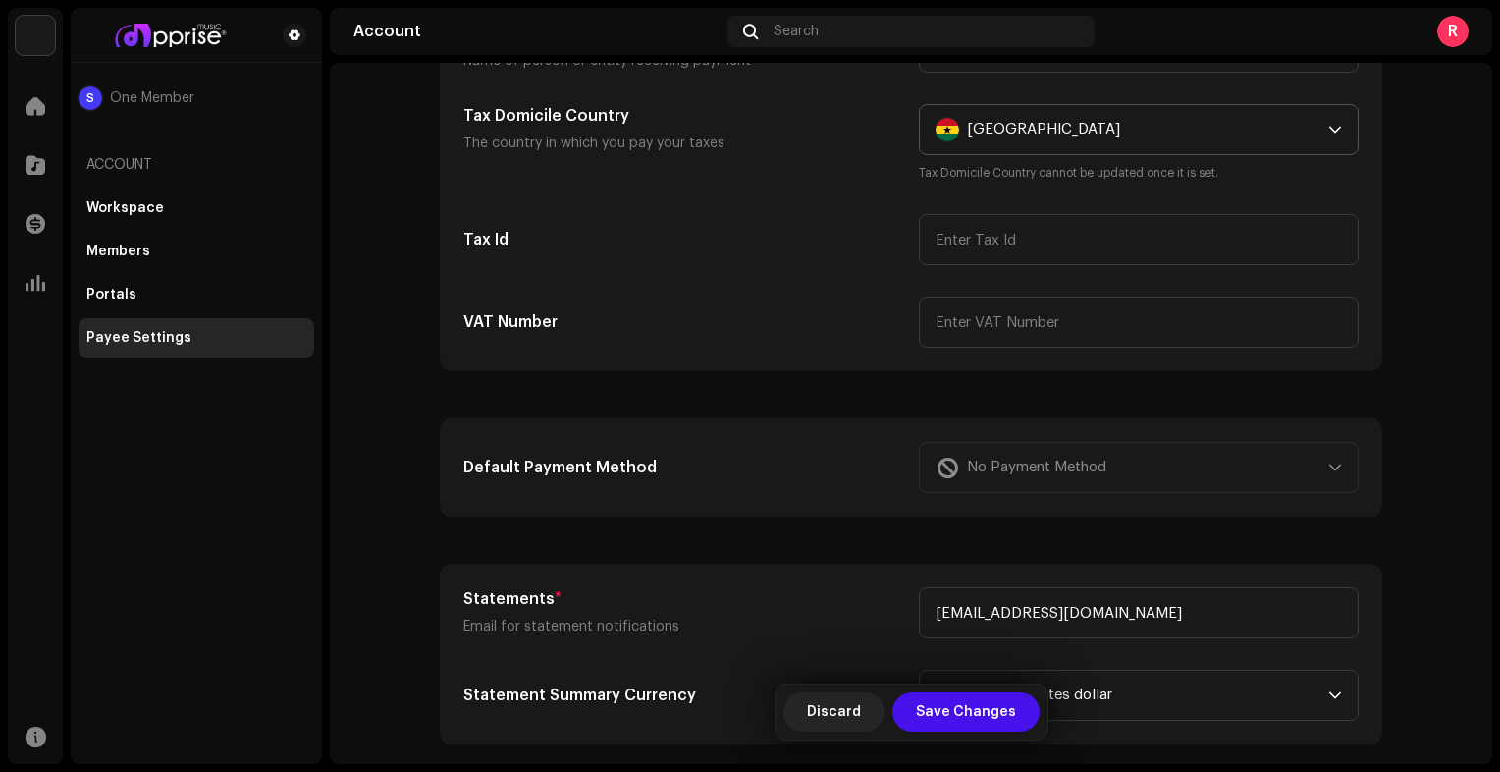
click at [1073, 479] on div "No Payment Method" at bounding box center [1139, 467] width 440 height 51
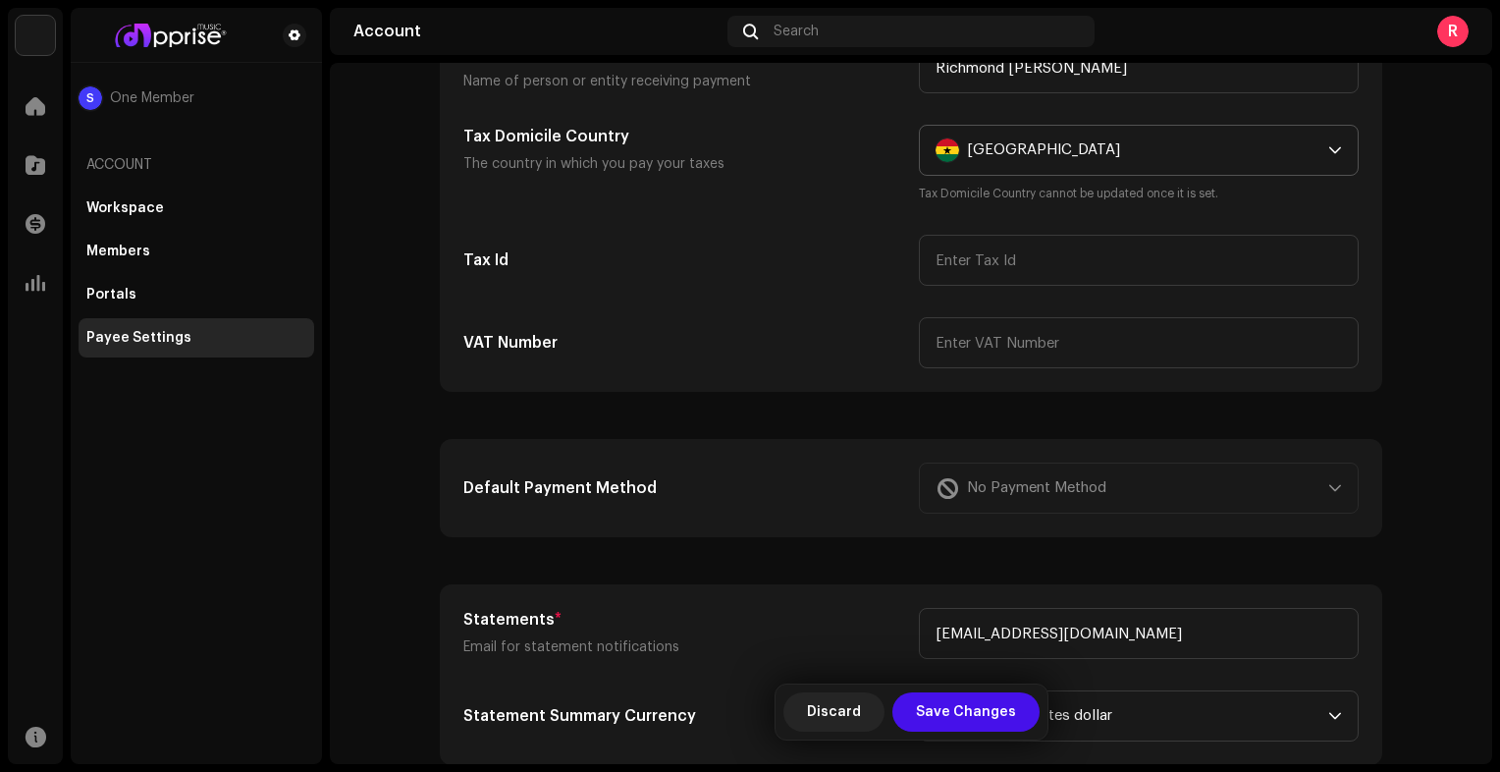
scroll to position [269, 0]
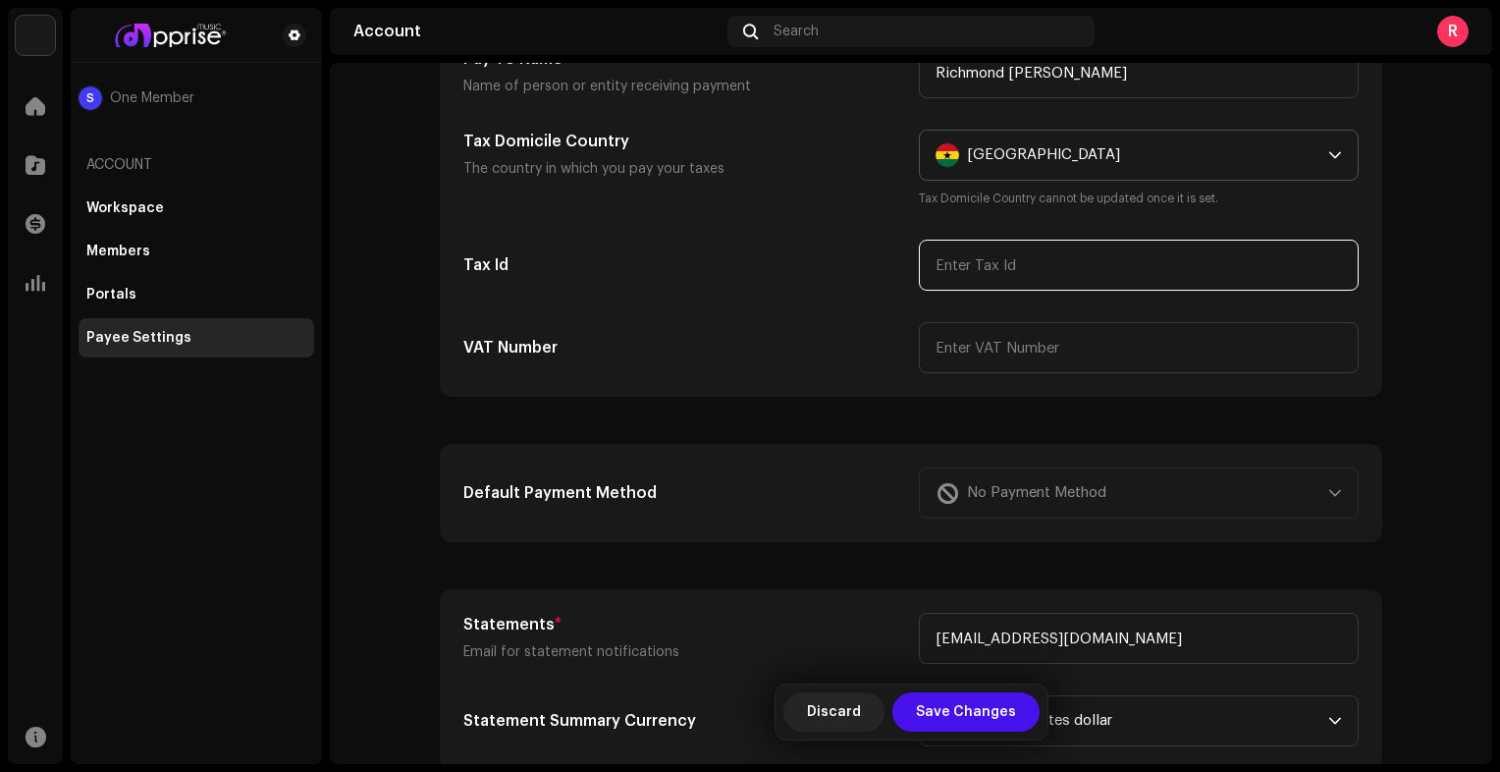
click at [1023, 253] on input "text" at bounding box center [1139, 265] width 440 height 51
type input "GHA-004518933-3"
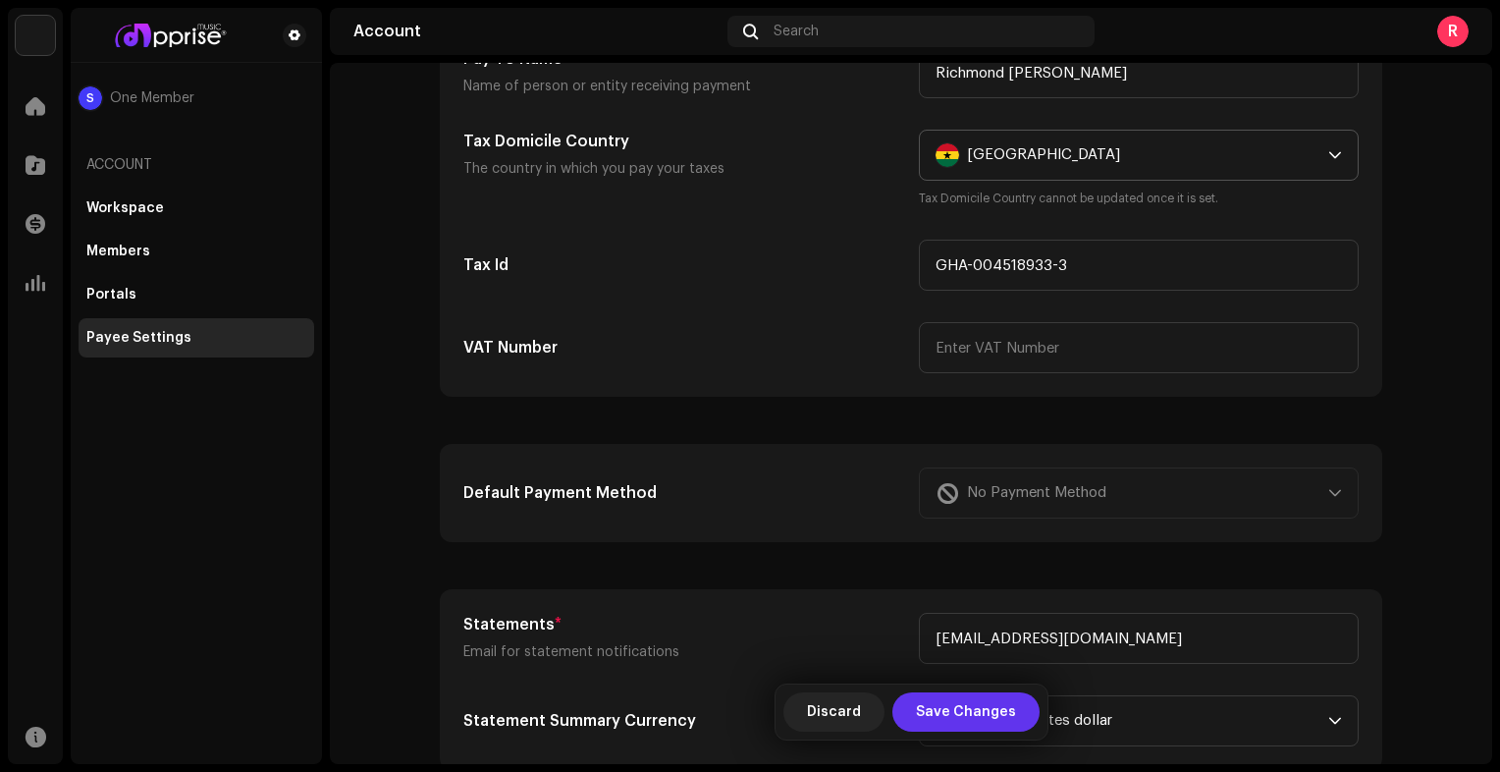
click at [986, 713] on span "Save Changes" at bounding box center [966, 711] width 100 height 39
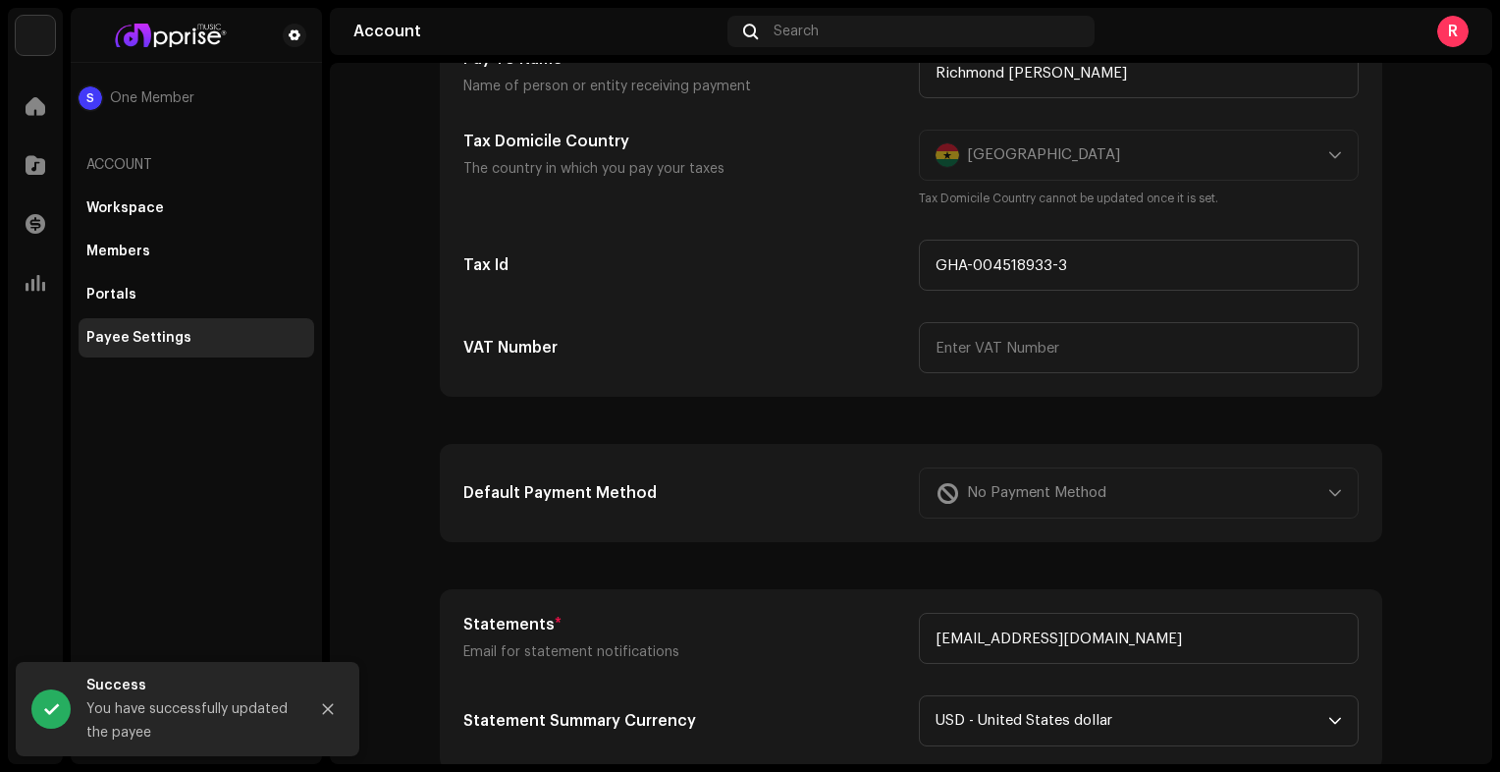
click at [1320, 493] on div "No Payment Method" at bounding box center [1139, 492] width 440 height 51
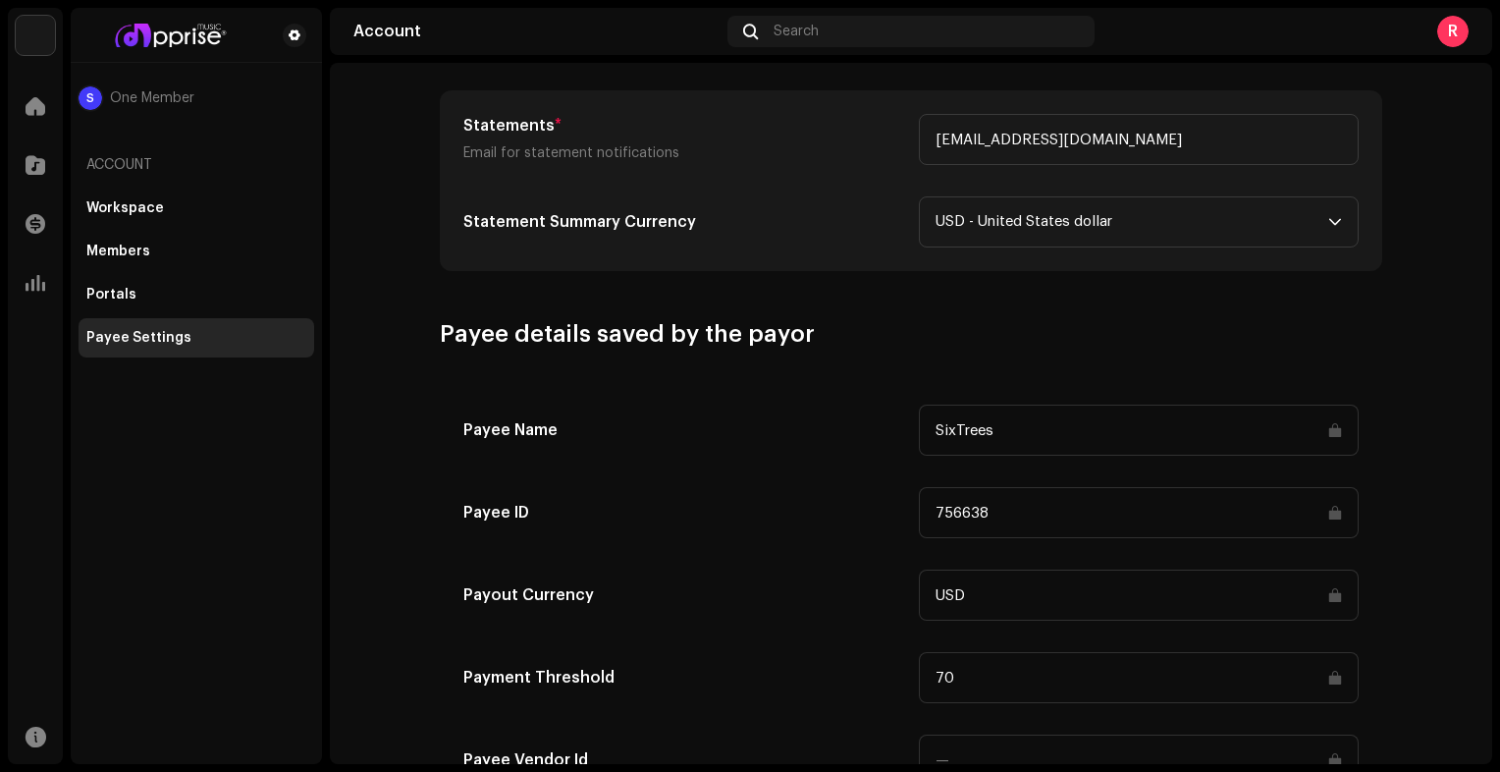
scroll to position [858, 0]
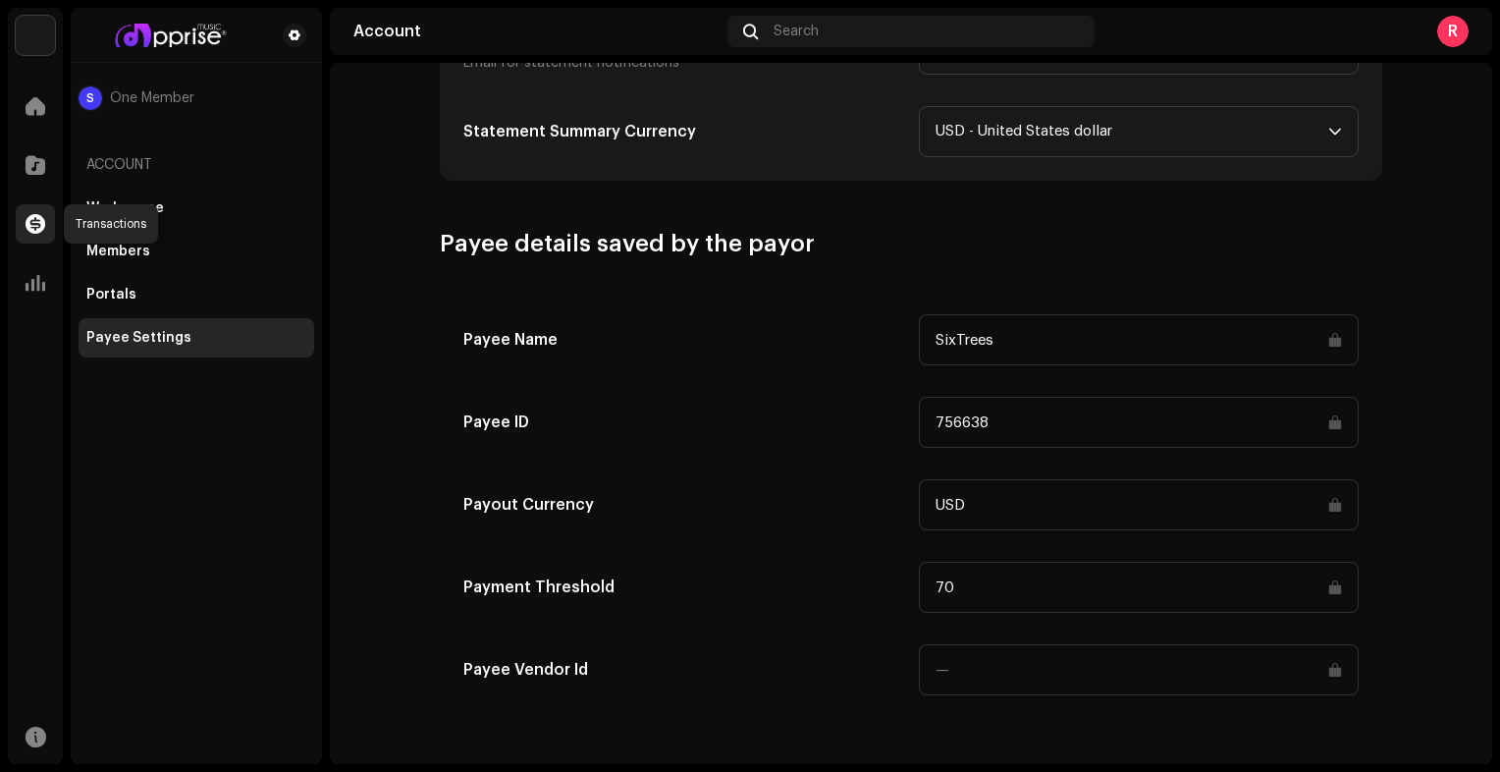
click at [35, 229] on span at bounding box center [36, 224] width 20 height 16
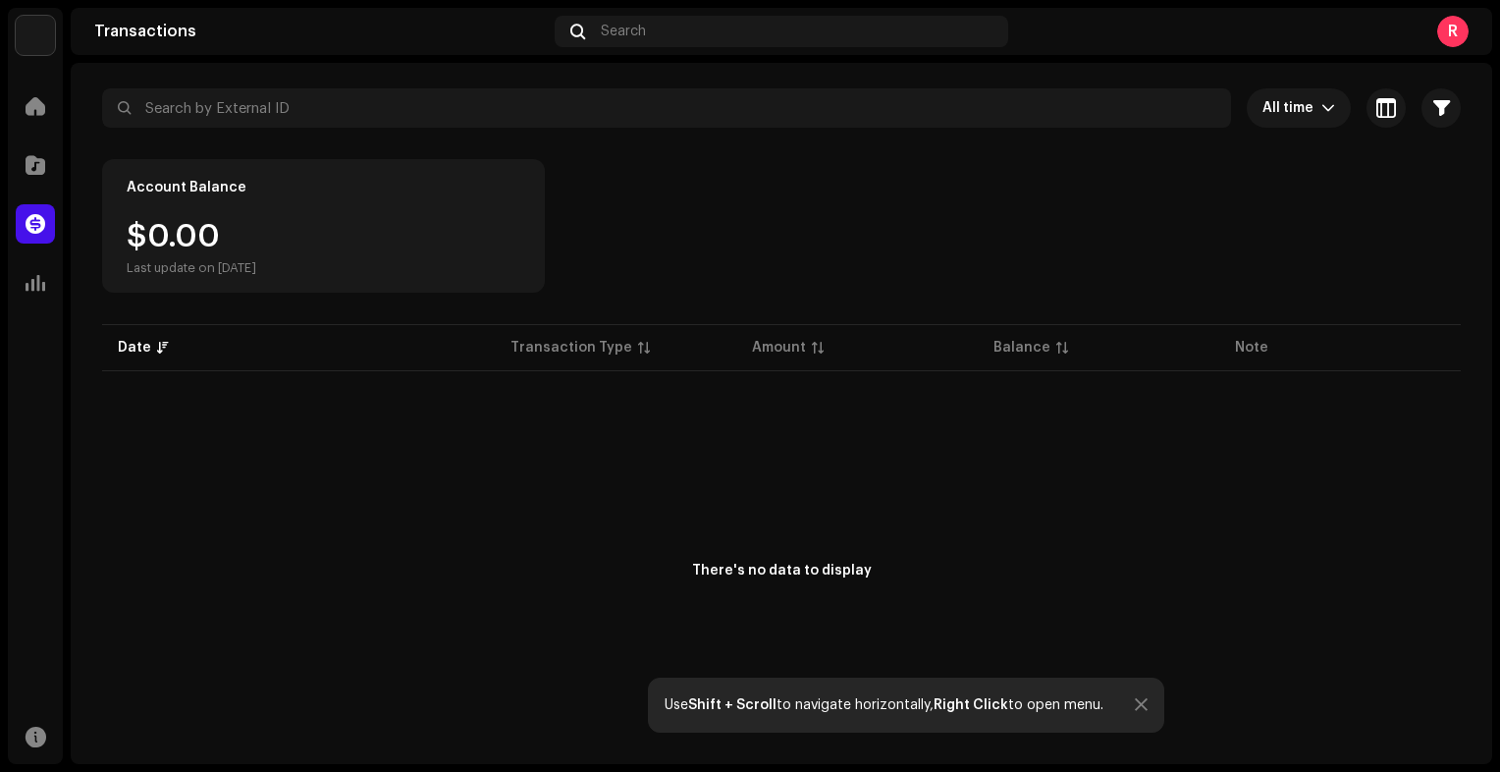
scroll to position [96, 0]
click at [259, 198] on div "Account Balance $0.00 Last update on [DATE]" at bounding box center [323, 222] width 443 height 134
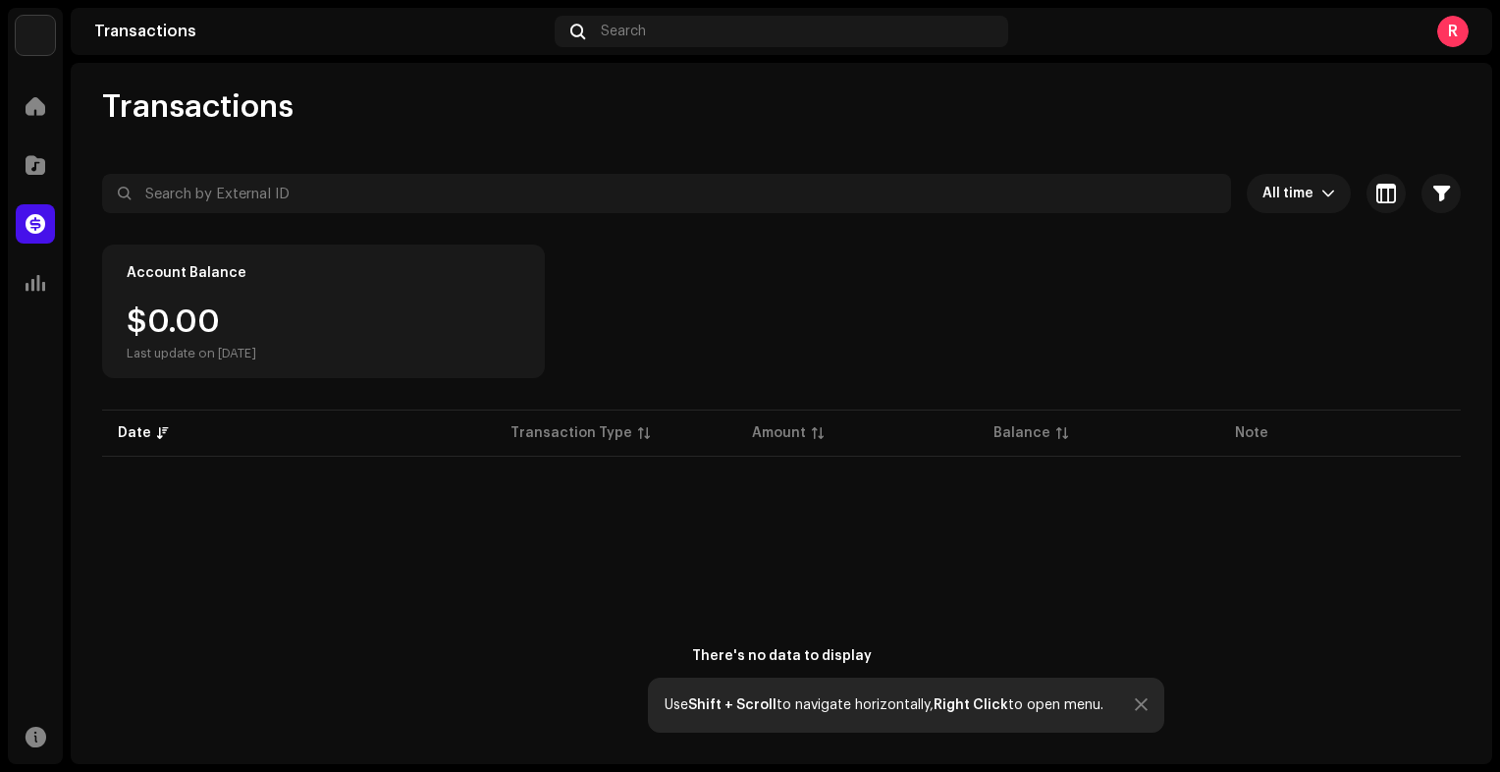
scroll to position [0, 0]
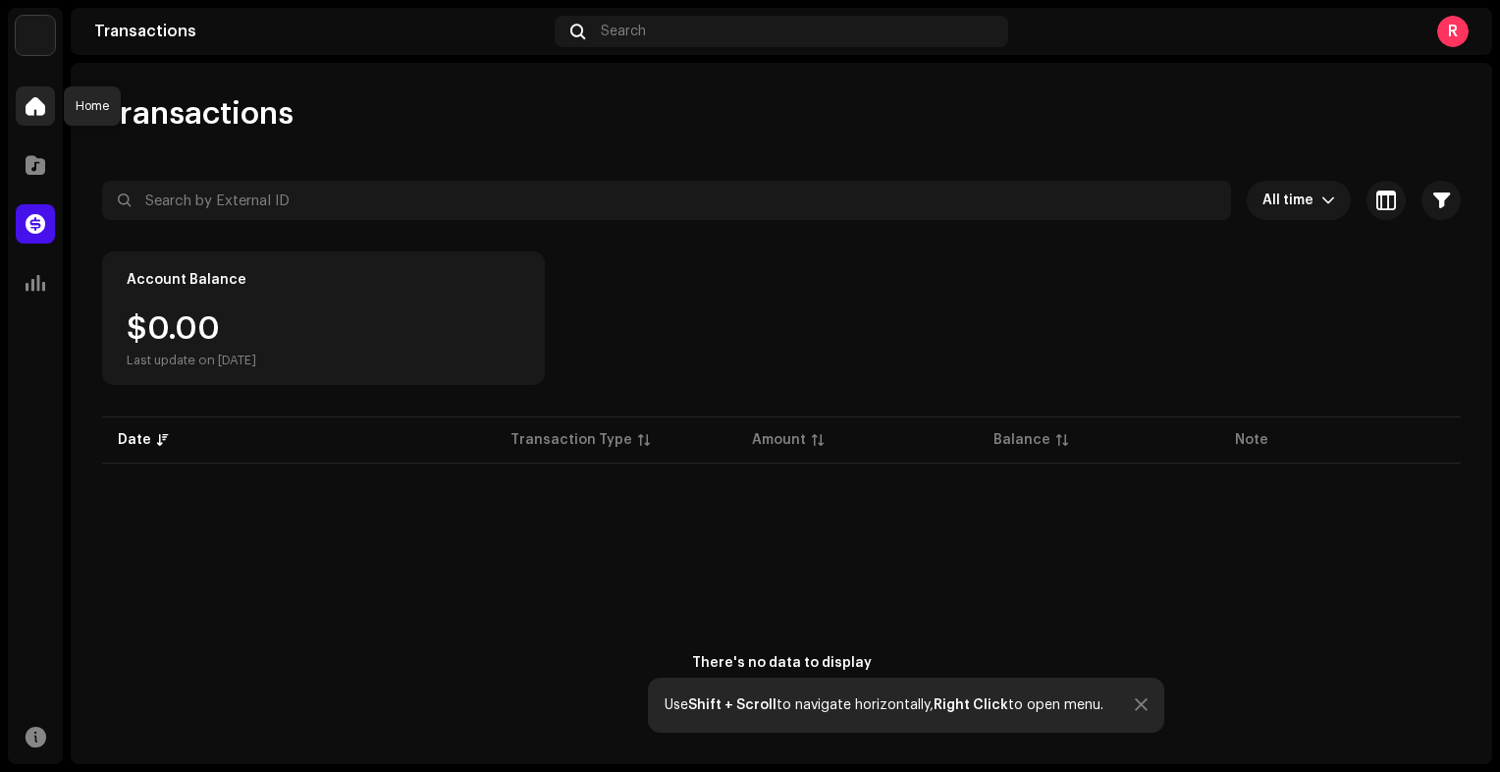
click at [30, 119] on div at bounding box center [35, 105] width 39 height 39
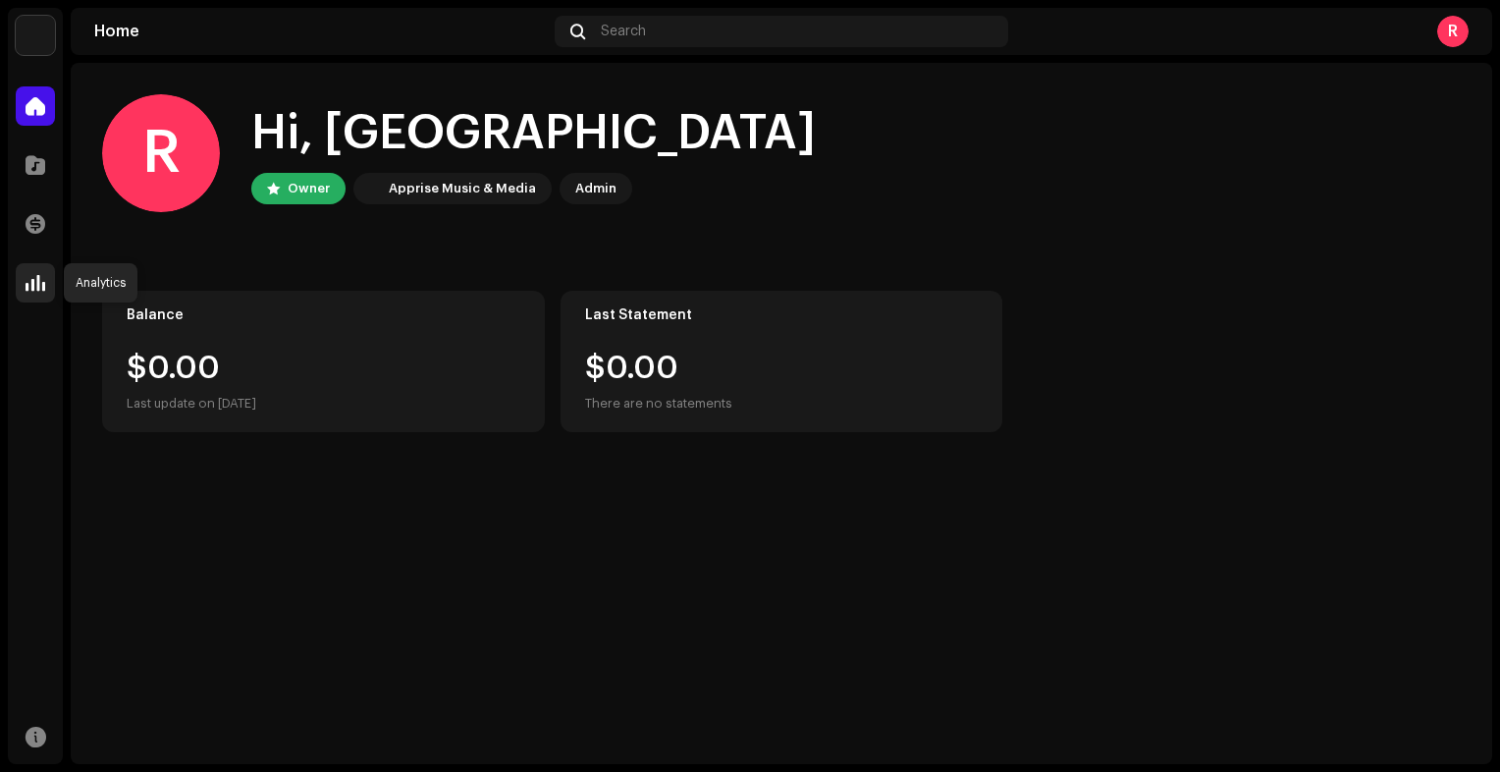
click at [33, 284] on span at bounding box center [36, 283] width 20 height 16
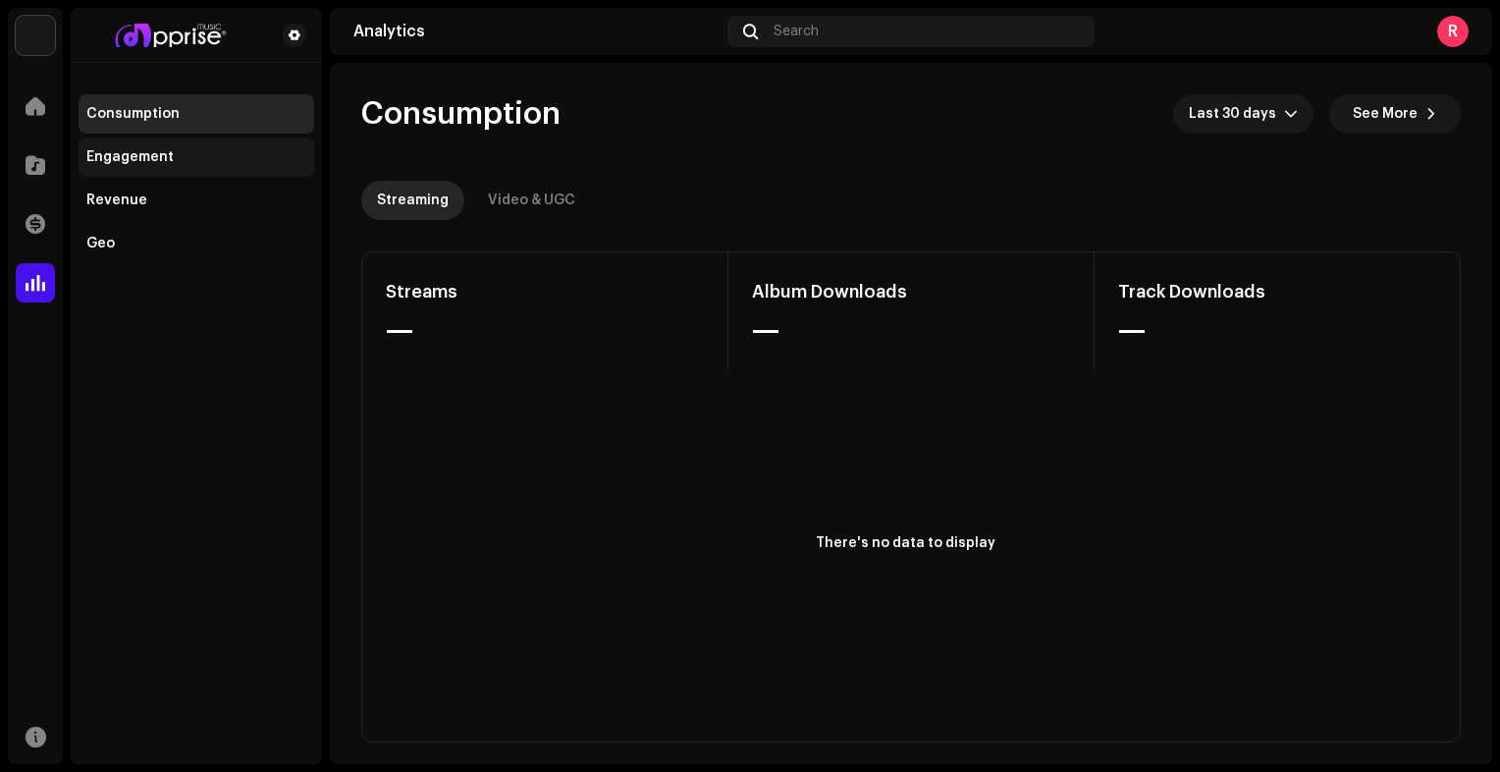
click at [154, 159] on div "Engagement" at bounding box center [129, 157] width 87 height 16
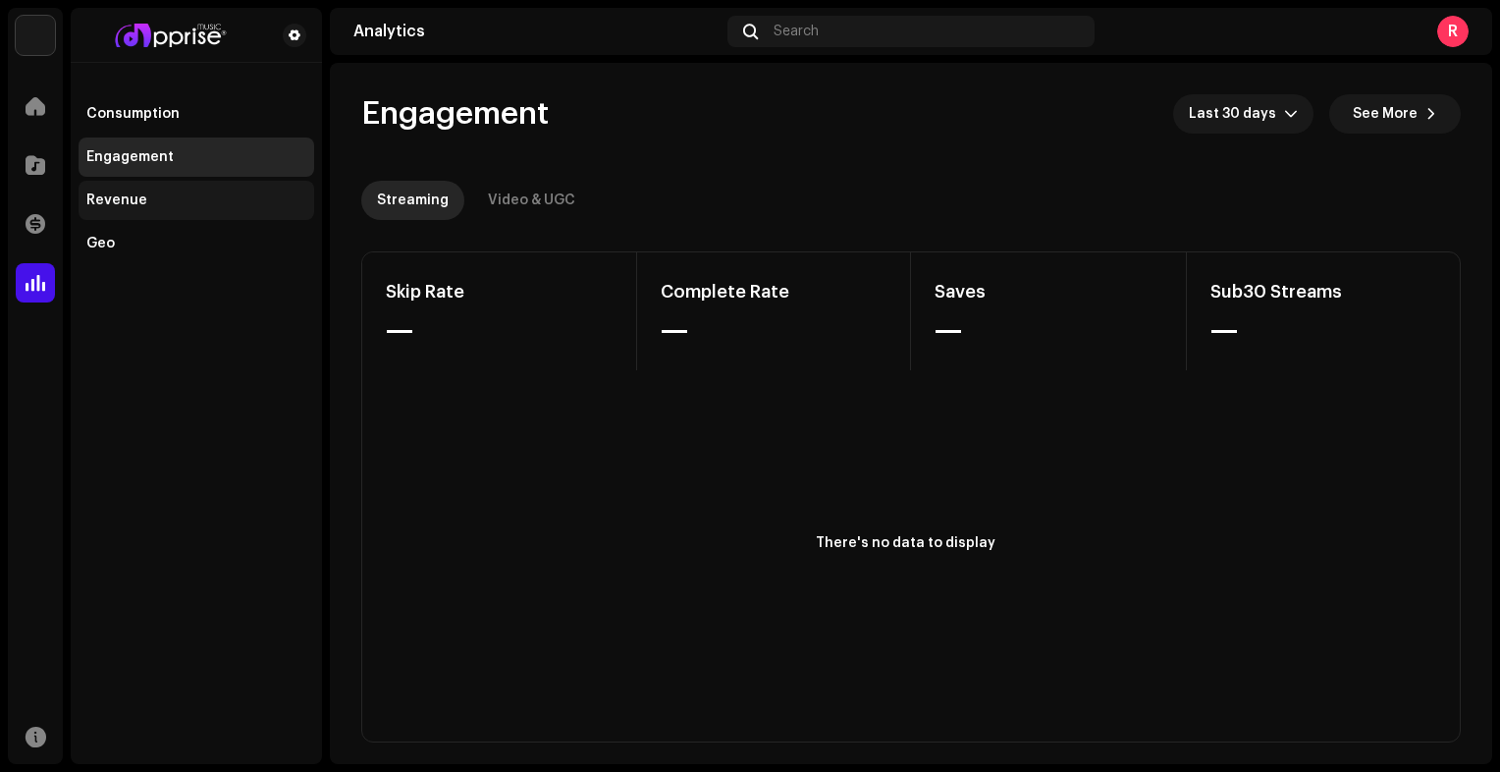
click at [136, 198] on div "Revenue" at bounding box center [116, 200] width 61 height 16
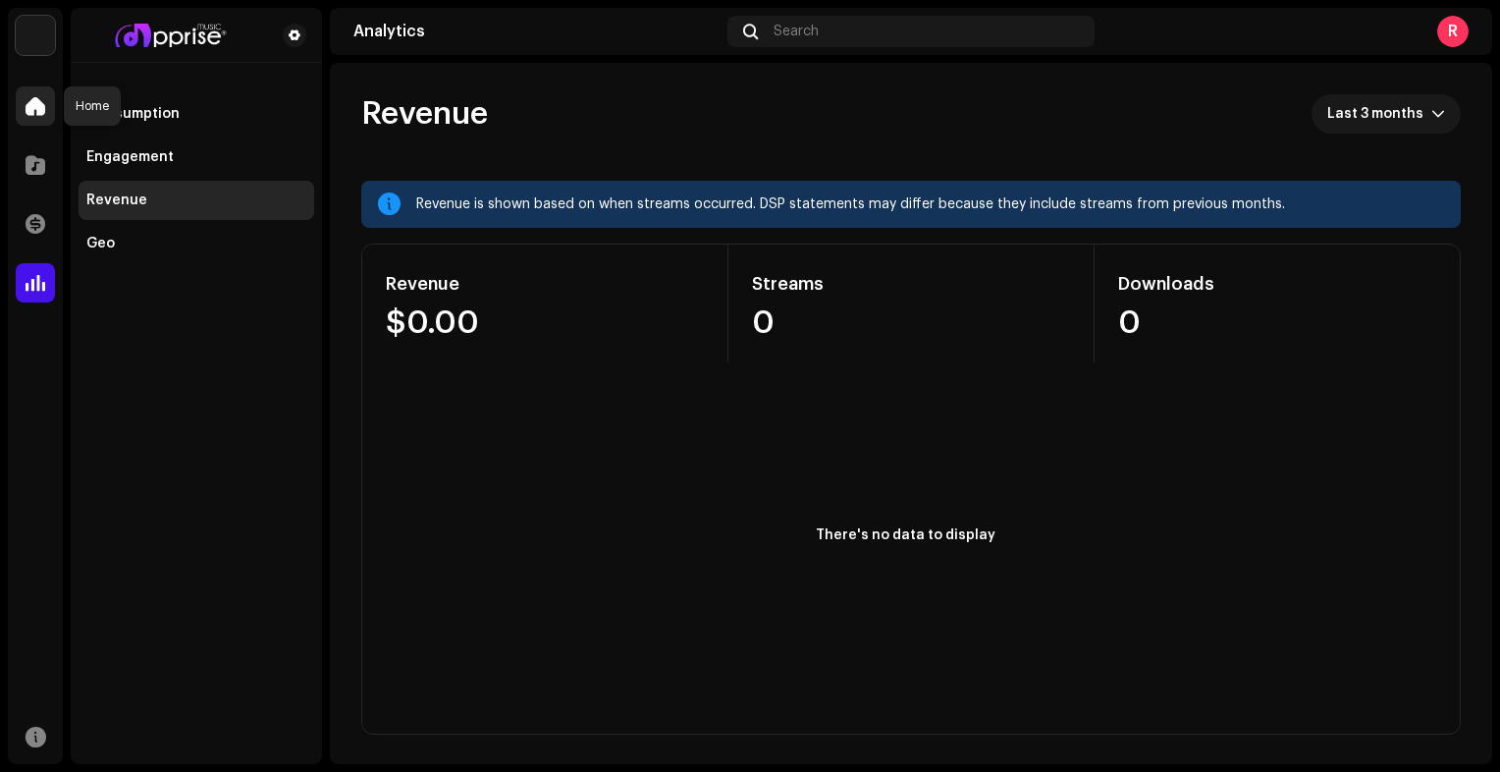
click at [39, 98] on span at bounding box center [36, 106] width 20 height 16
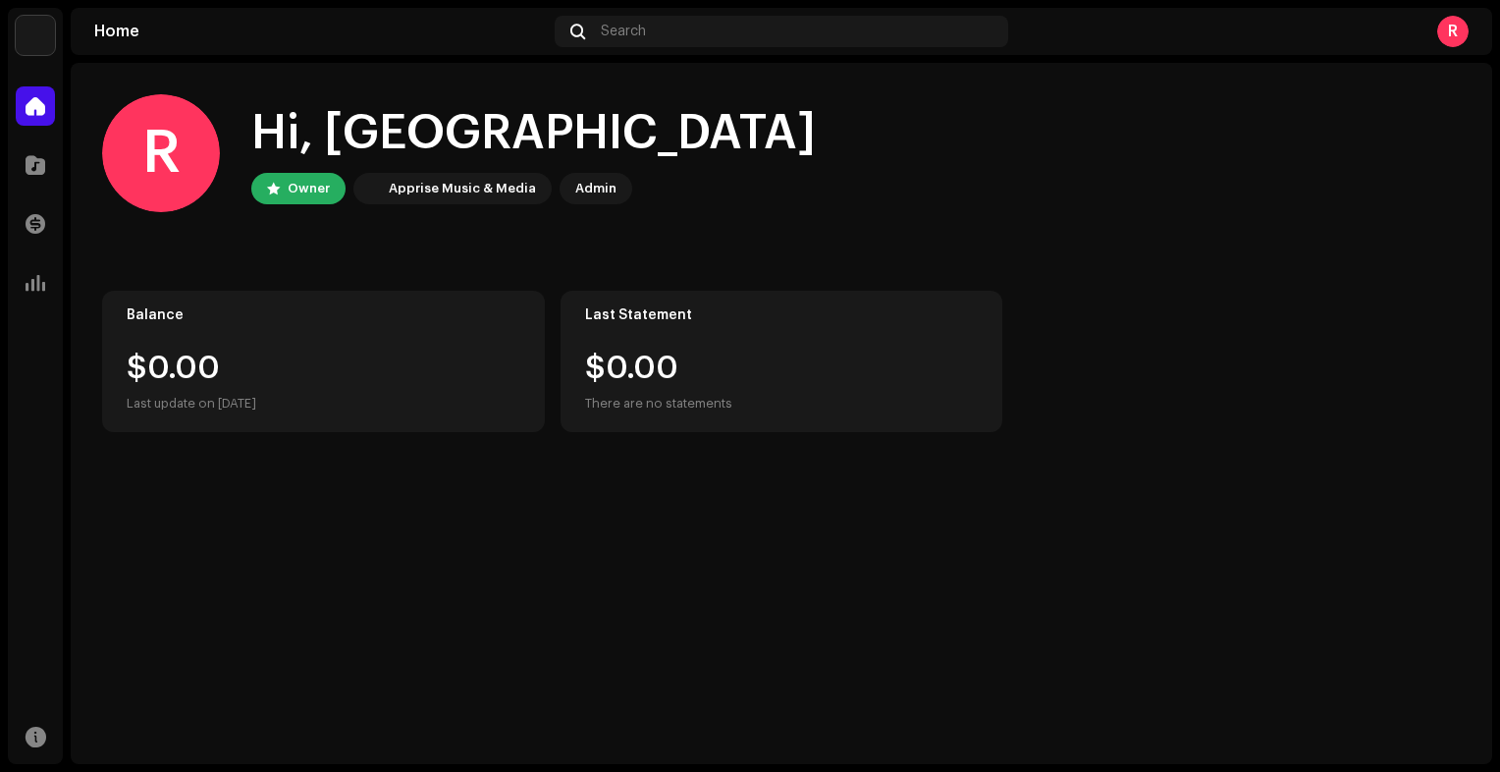
click at [1460, 31] on div "R" at bounding box center [1452, 31] width 31 height 31
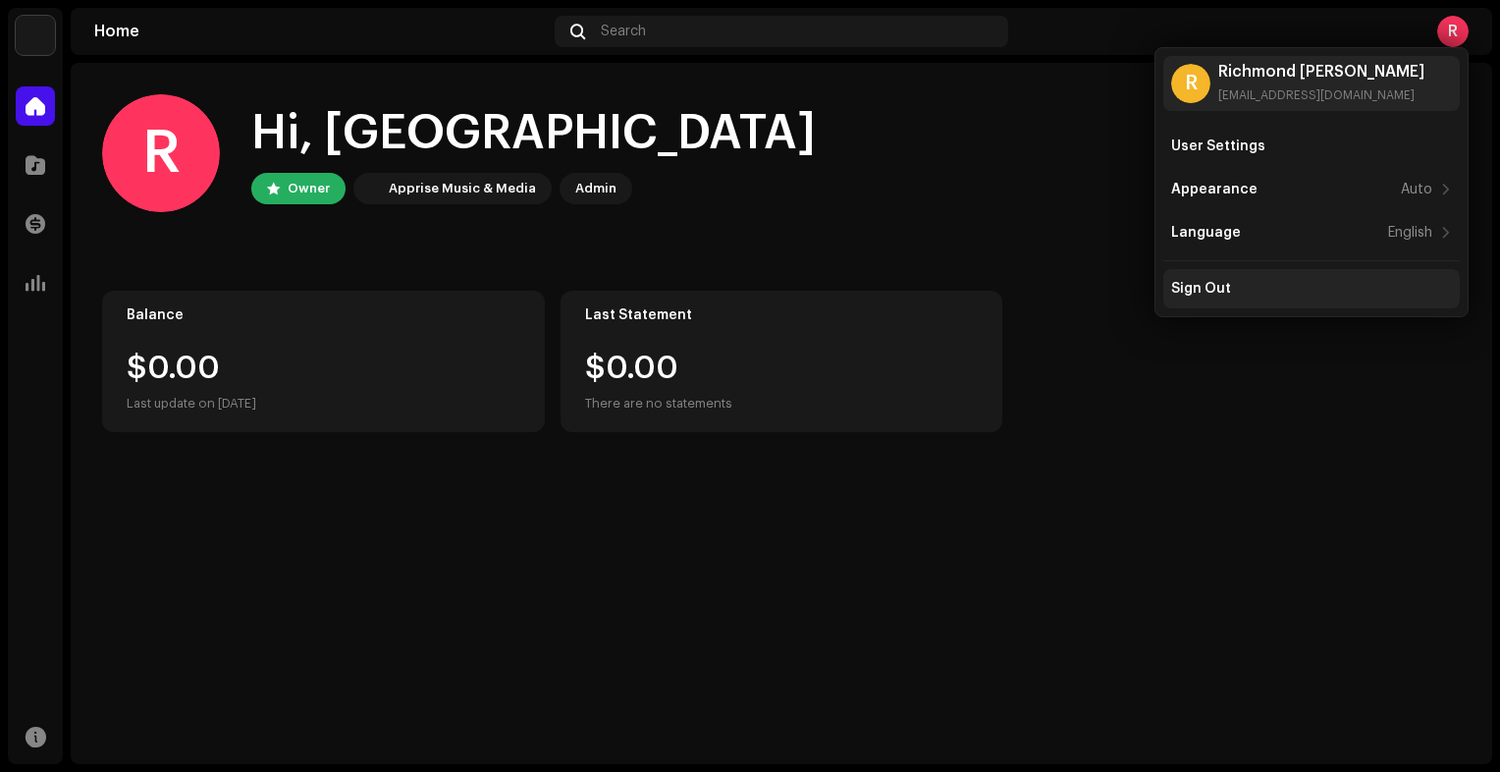
click at [1211, 289] on div "Sign Out" at bounding box center [1201, 289] width 60 height 16
